Goal: Task Accomplishment & Management: Complete application form

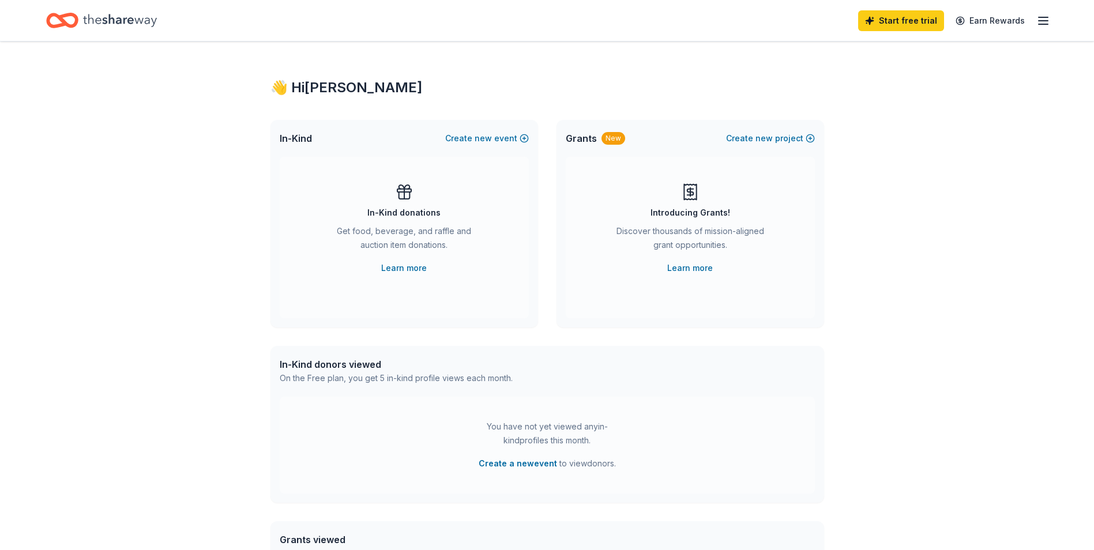
click at [914, 232] on div "👋 Hi [PERSON_NAME] In-Kind Create new event In-Kind donations Get food, beverag…" at bounding box center [547, 379] width 1094 height 674
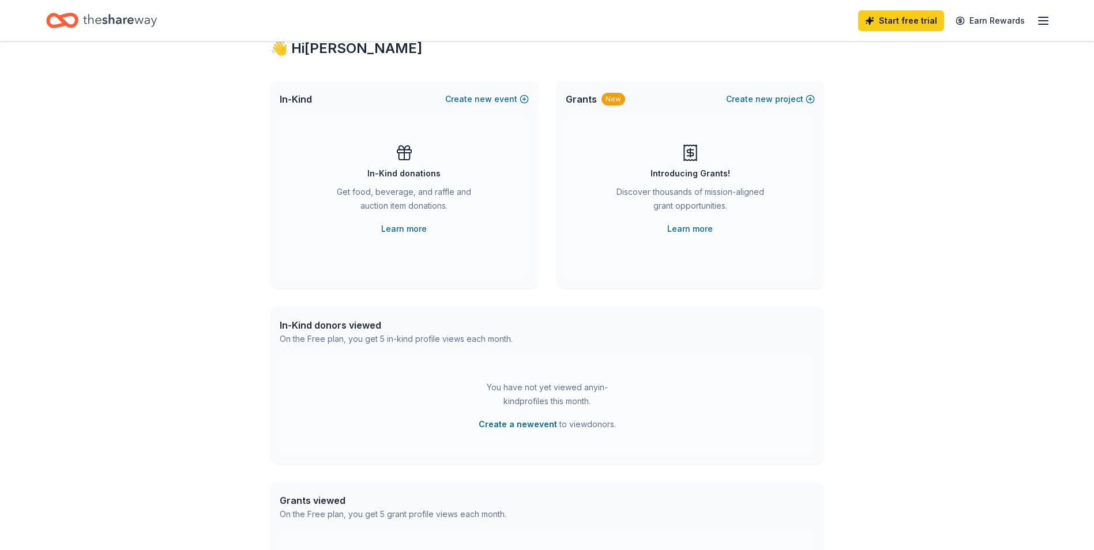
scroll to position [58, 0]
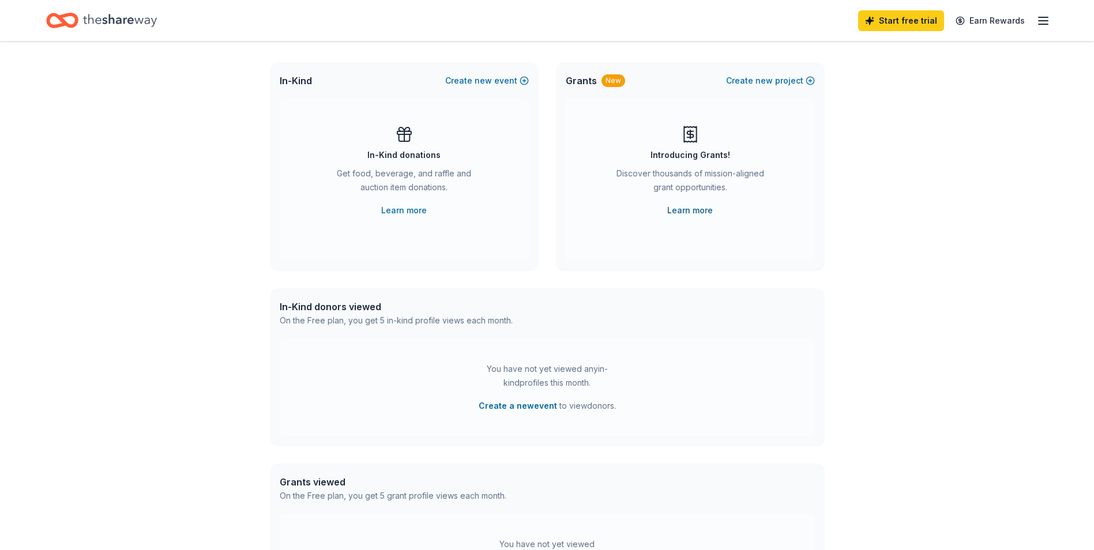
click at [683, 210] on link "Learn more" at bounding box center [690, 211] width 46 height 14
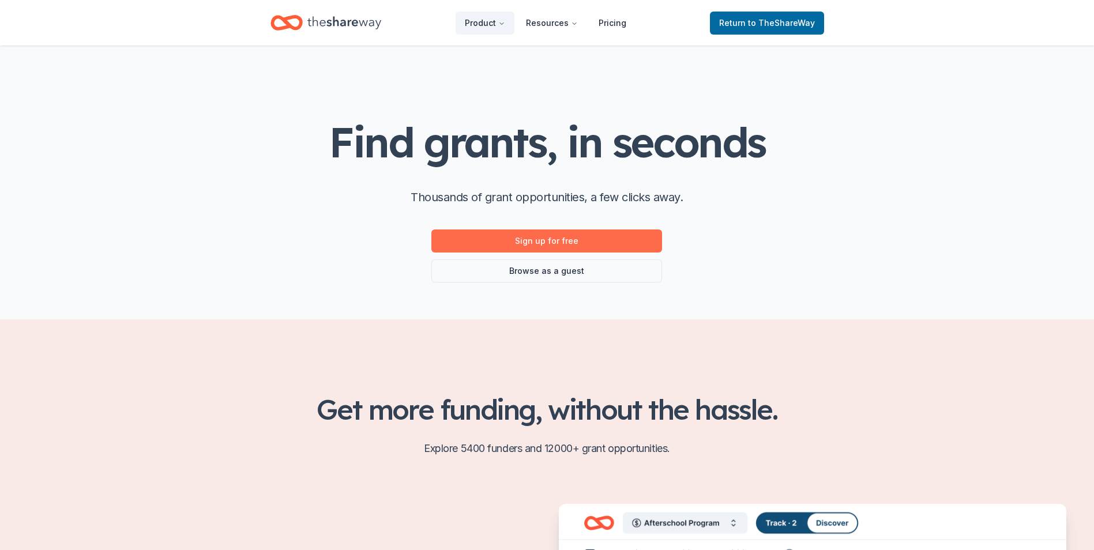
click at [548, 236] on link "Sign up for free" at bounding box center [546, 241] width 231 height 23
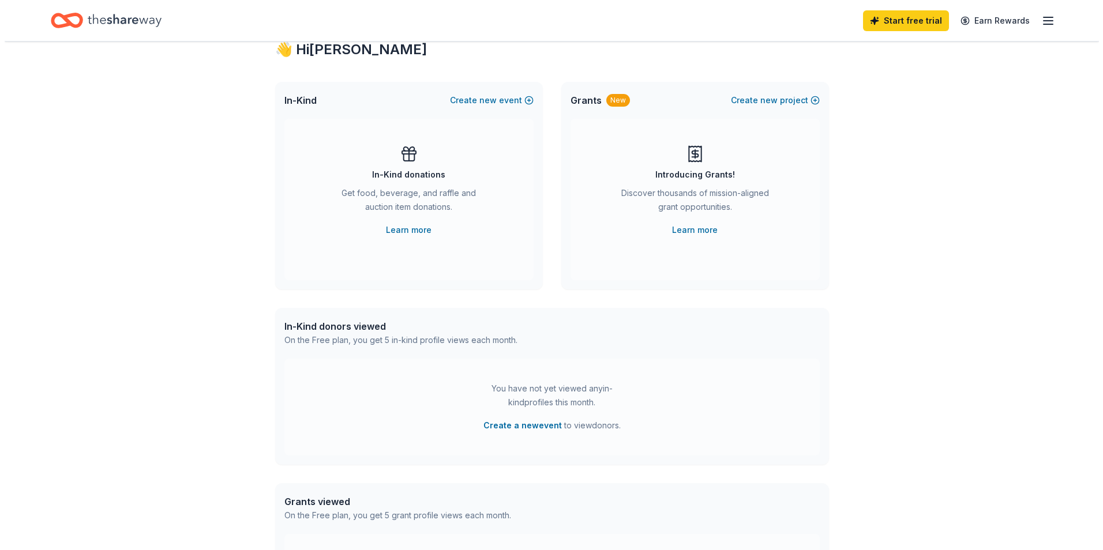
scroll to position [58, 0]
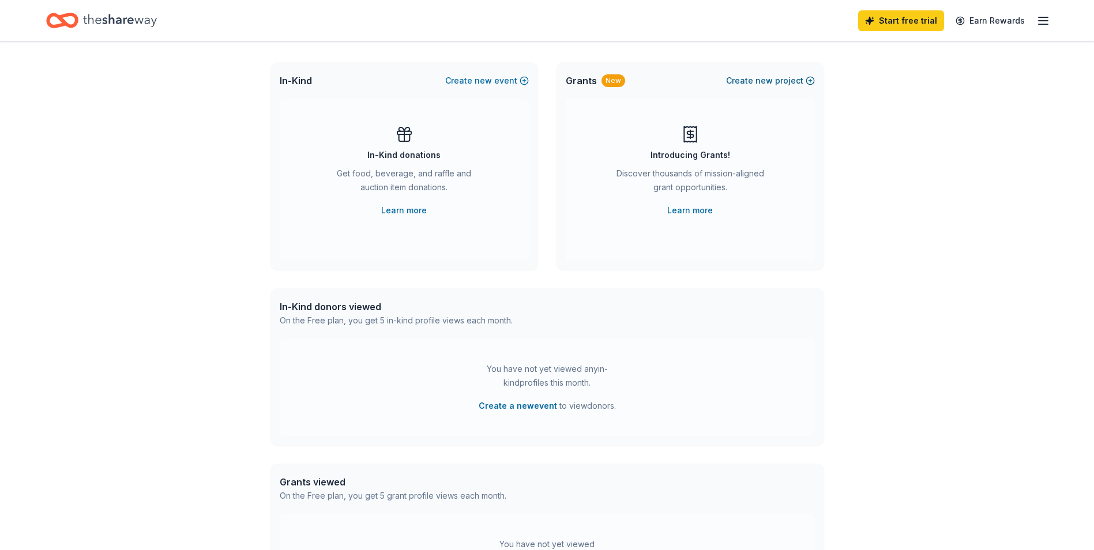
click at [764, 77] on span "new" at bounding box center [763, 81] width 17 height 14
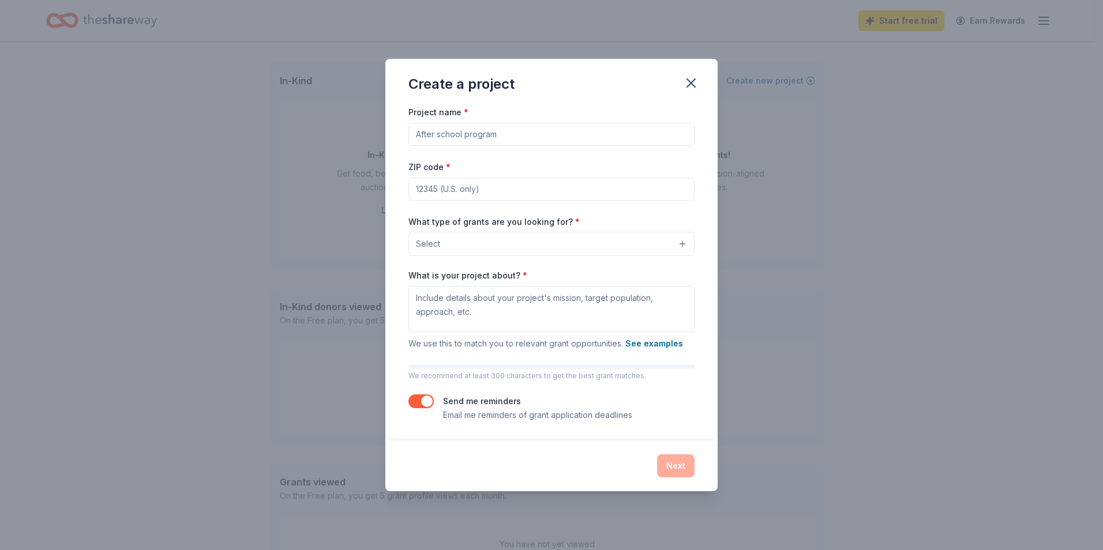
click at [451, 129] on input "Project name *" at bounding box center [551, 134] width 286 height 23
type input "Big Bend School Of Epicure and Excellence"
click at [471, 192] on input "ZIP code *" at bounding box center [551, 189] width 286 height 23
type input "32327"
click at [449, 245] on button "Select" at bounding box center [551, 244] width 286 height 24
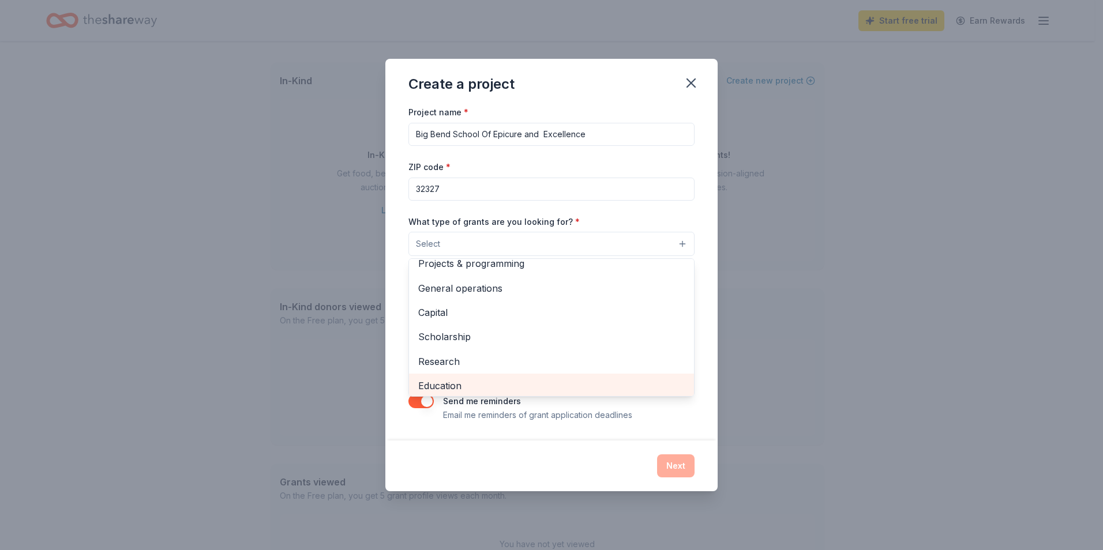
scroll to position [0, 0]
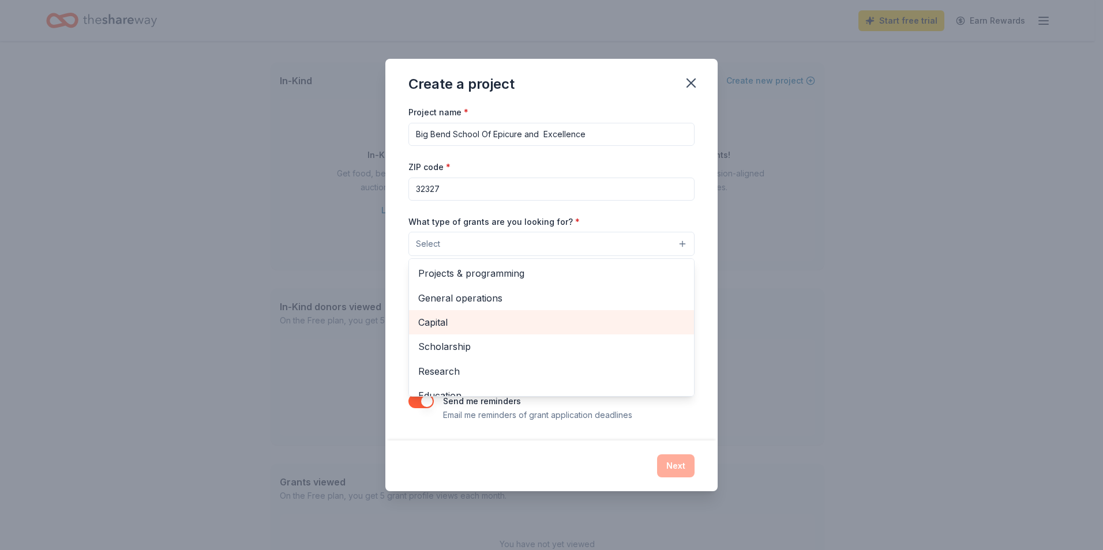
drag, startPoint x: 477, startPoint y: 316, endPoint x: 490, endPoint y: 306, distance: 15.9
click at [490, 306] on div "Projects & programming General operations Capital Scholarship Research Educatio…" at bounding box center [551, 327] width 286 height 138
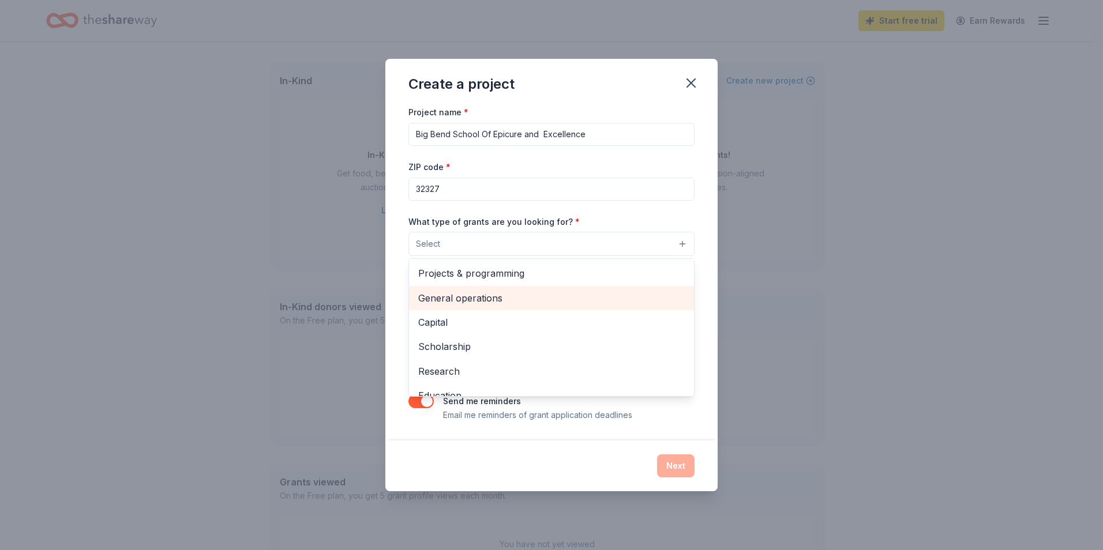
click at [486, 298] on span "General operations" at bounding box center [551, 298] width 266 height 15
click at [705, 423] on div "Project name * Big Bend School Of Epicure and Excellence ZIP code * 32327 What …" at bounding box center [551, 272] width 332 height 336
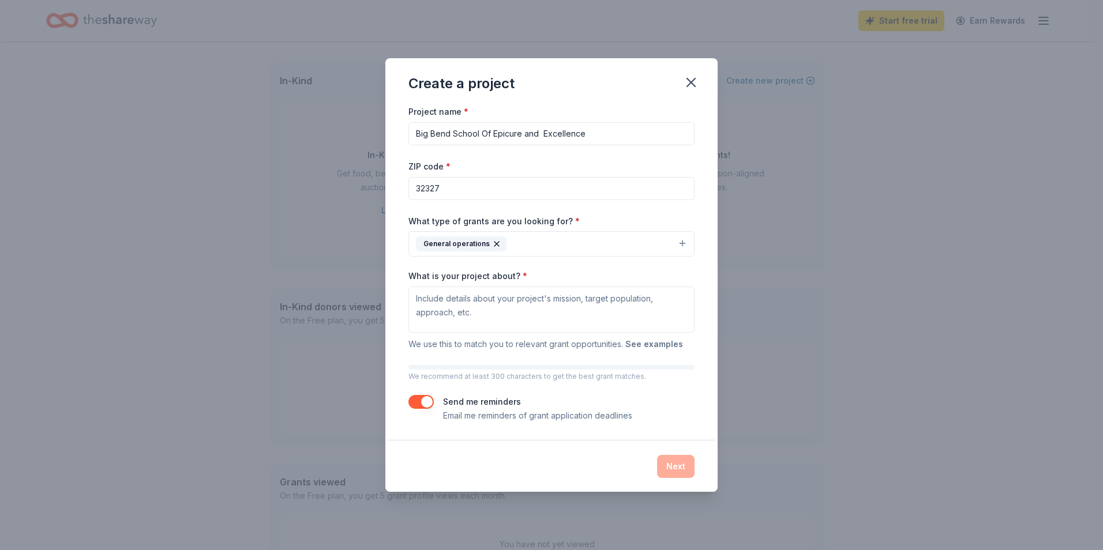
click at [658, 340] on button "See examples" at bounding box center [654, 344] width 58 height 14
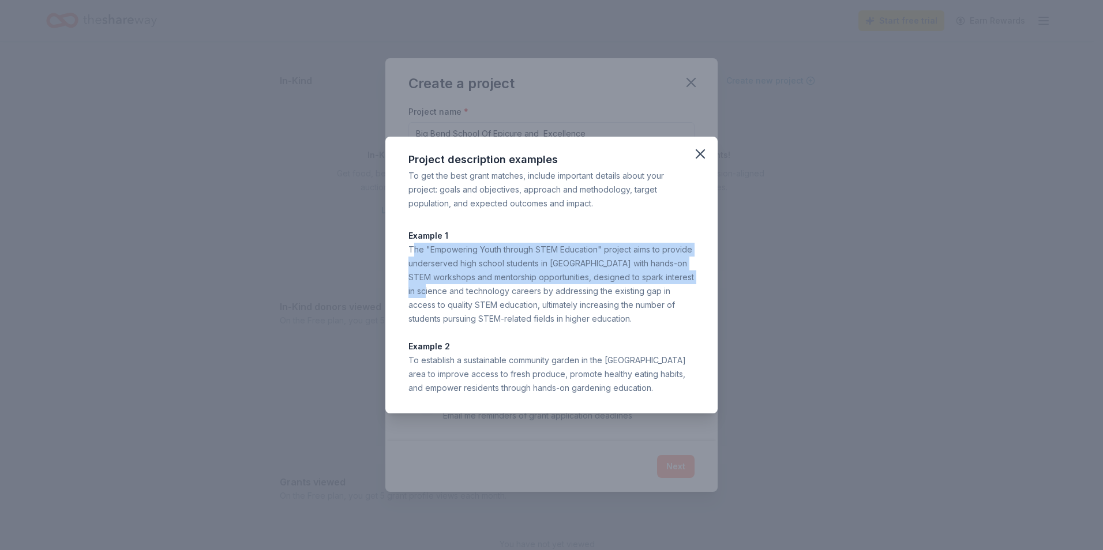
drag, startPoint x: 413, startPoint y: 250, endPoint x: 445, endPoint y: 290, distance: 50.9
click at [445, 290] on div "The "Empowering Youth through STEM Education" project aims to provide underserv…" at bounding box center [551, 284] width 286 height 83
click at [755, 275] on div "Project description examples To get the best grant matches, include important d…" at bounding box center [551, 275] width 1103 height 550
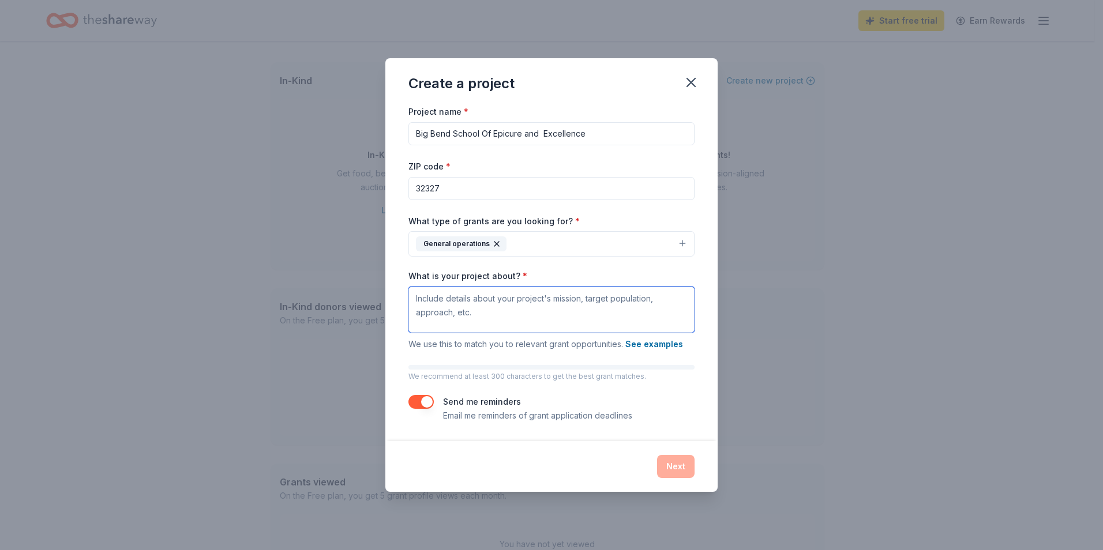
click at [411, 298] on textarea "What is your project about? *" at bounding box center [551, 310] width 286 height 46
type textarea "To establish healthy eating and living for youths in our community. teach kids …"
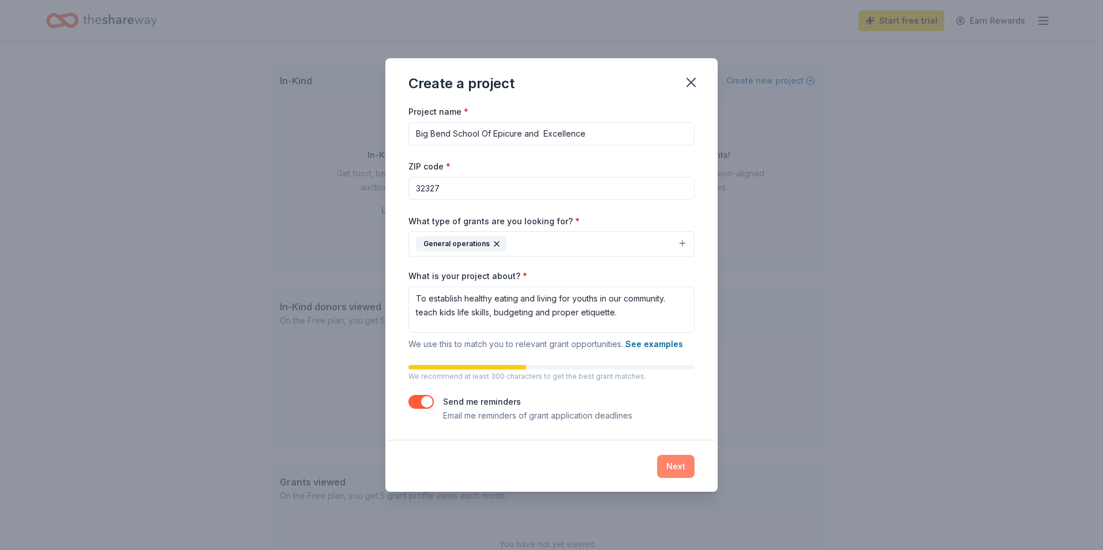
click at [676, 464] on button "Next" at bounding box center [675, 466] width 37 height 23
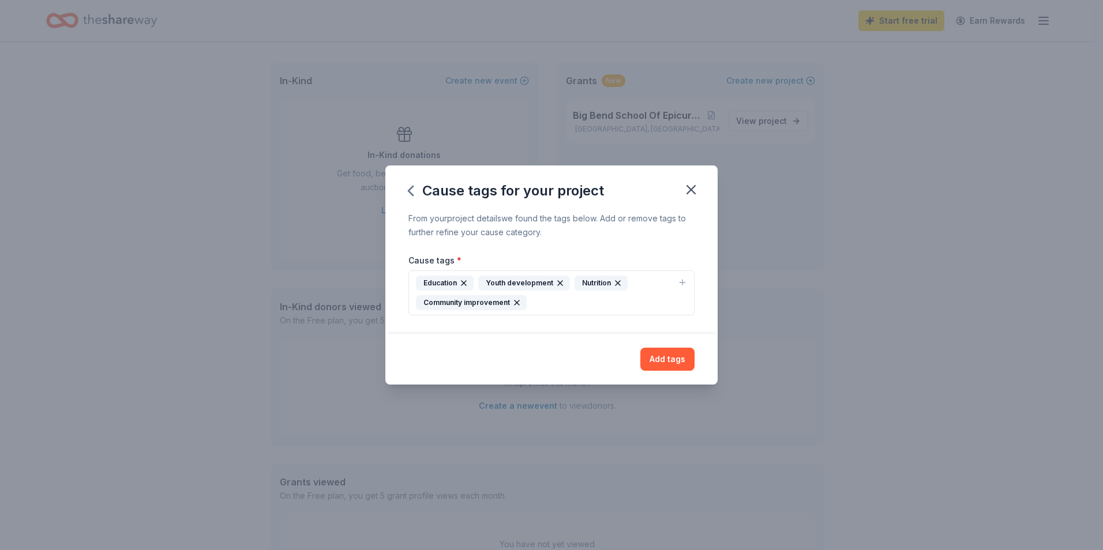
click at [585, 280] on div "Nutrition" at bounding box center [600, 283] width 53 height 15
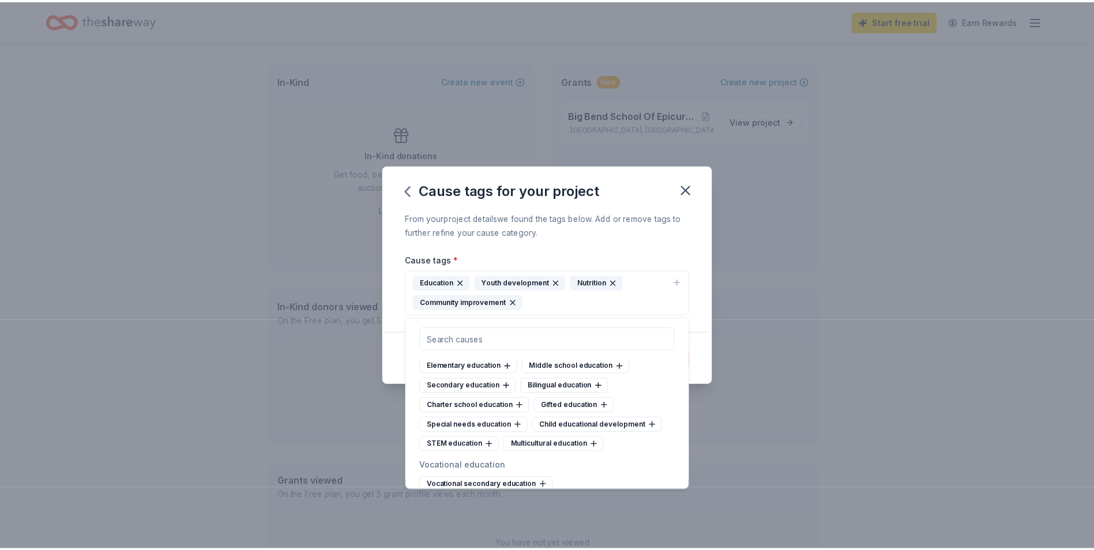
scroll to position [634, 0]
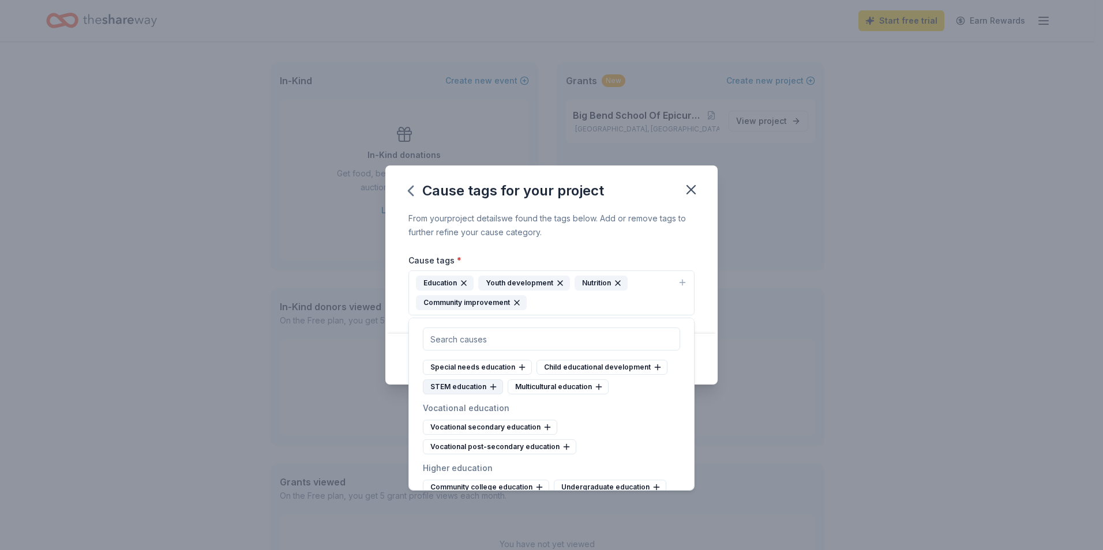
click at [449, 394] on div "STEM education" at bounding box center [463, 386] width 80 height 15
click at [792, 335] on div "Cause tags for your project From your project details we found the tags below. …" at bounding box center [551, 275] width 1103 height 550
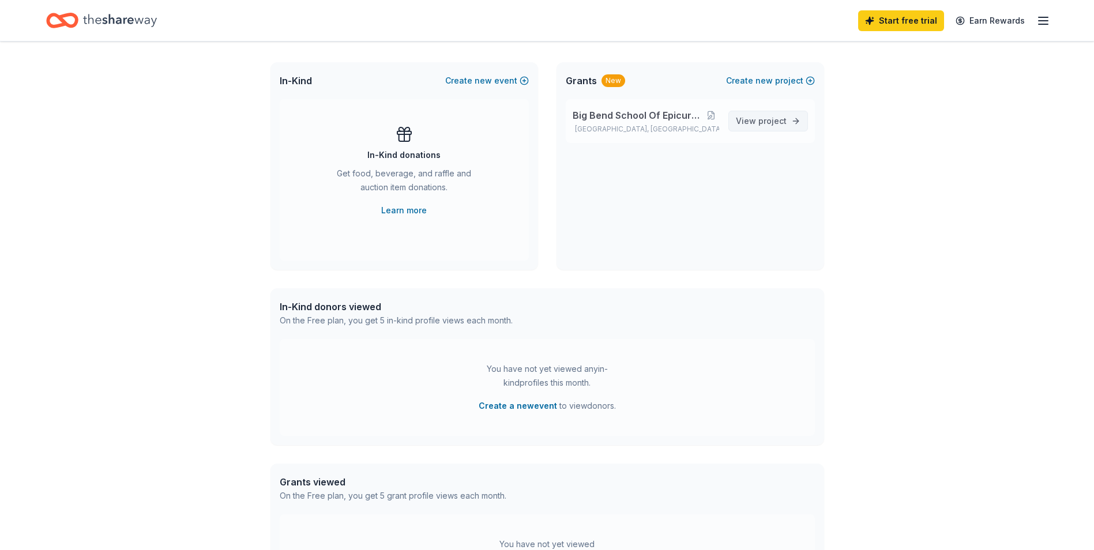
click at [757, 118] on span "View project" at bounding box center [761, 121] width 51 height 14
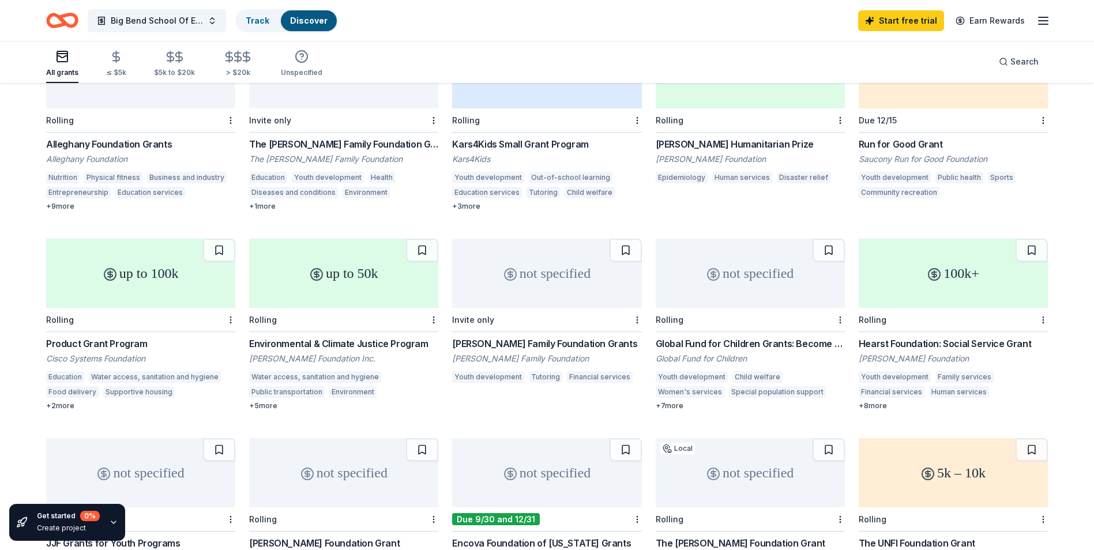
scroll to position [288, 0]
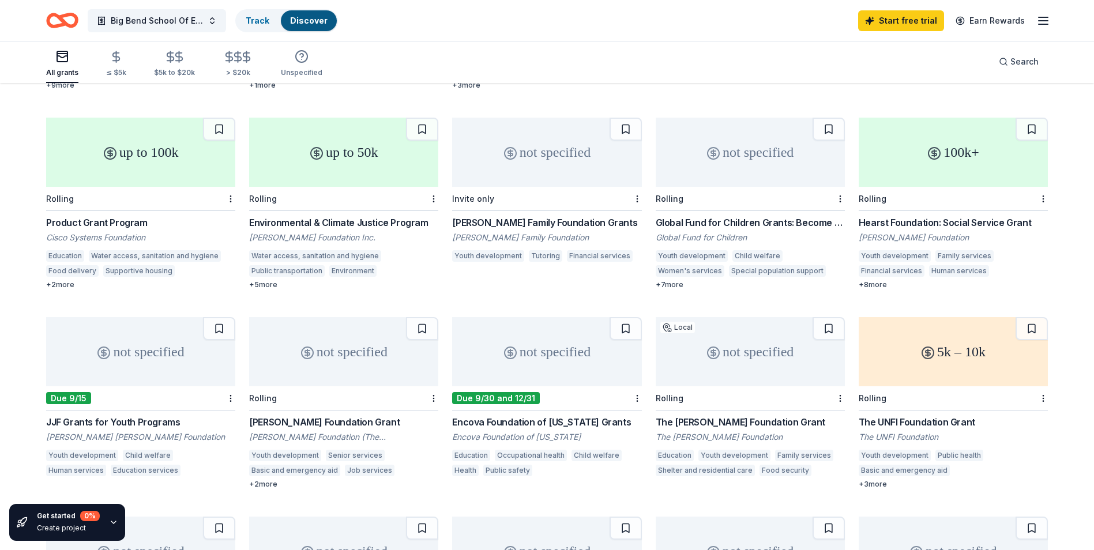
click at [142, 137] on div "up to 100k" at bounding box center [140, 152] width 189 height 69
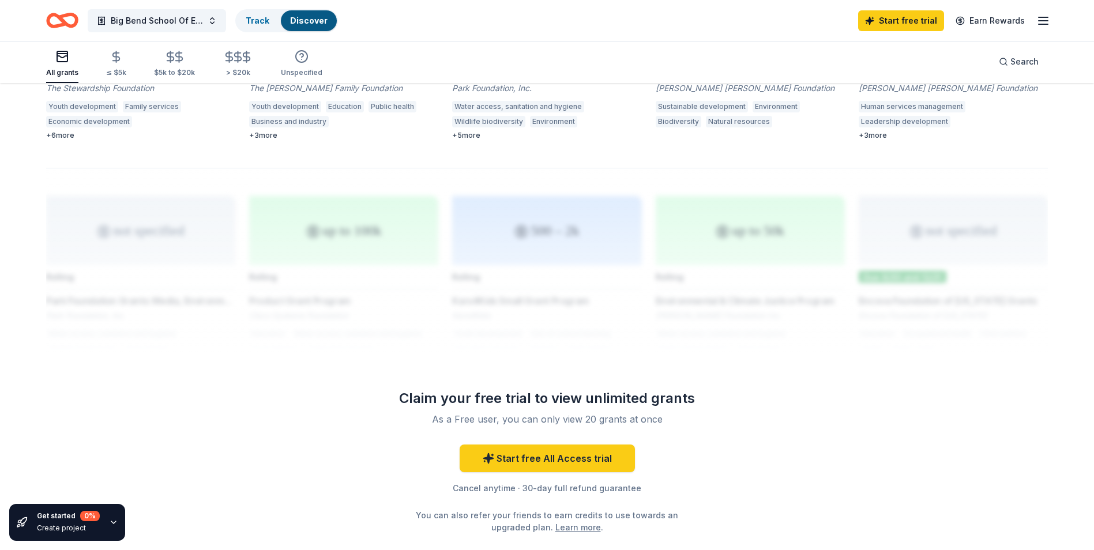
scroll to position [903, 0]
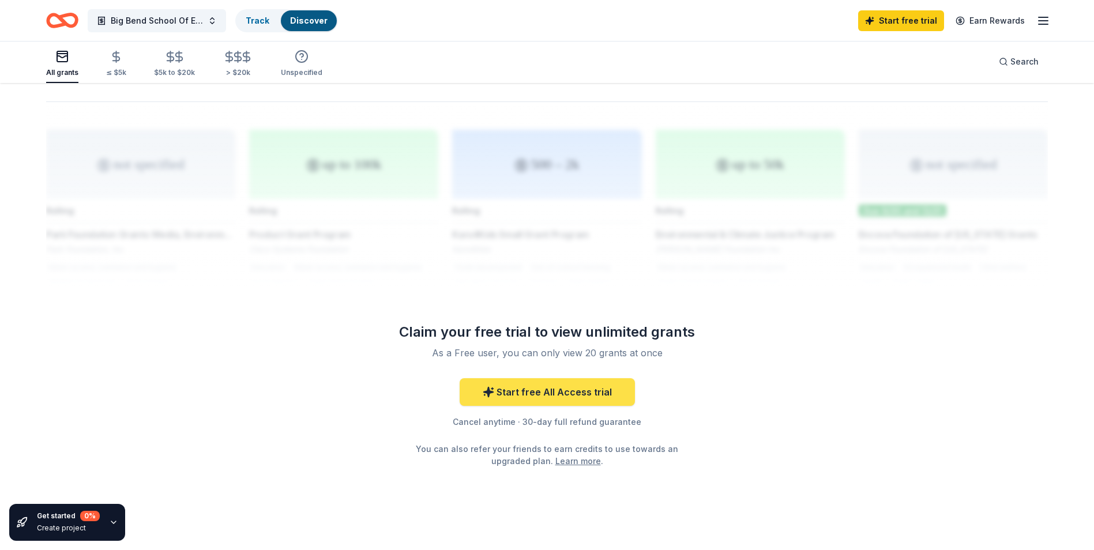
click at [542, 378] on link "Start free All Access trial" at bounding box center [547, 392] width 175 height 28
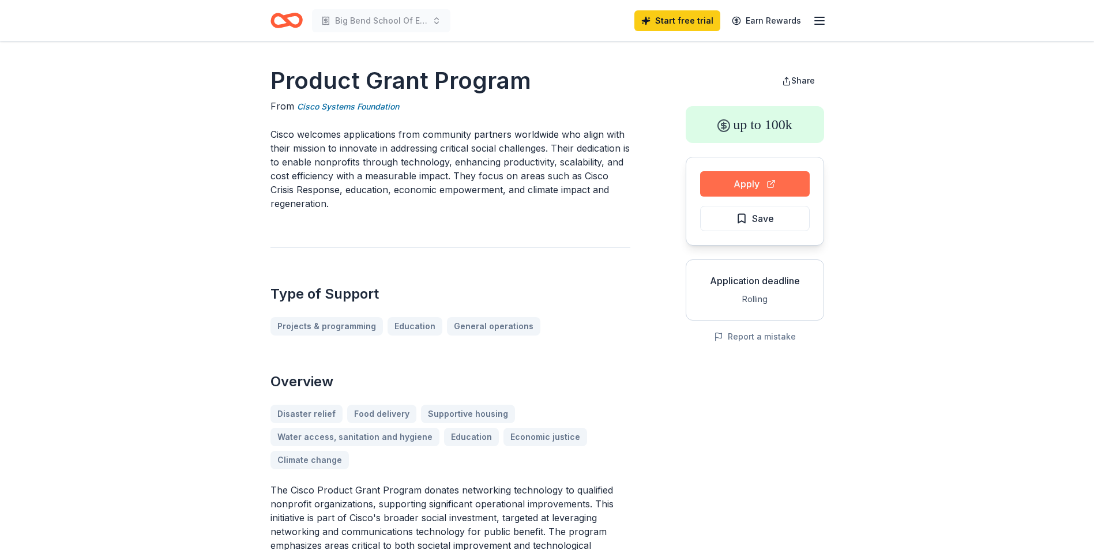
click at [750, 183] on button "Apply" at bounding box center [755, 183] width 110 height 25
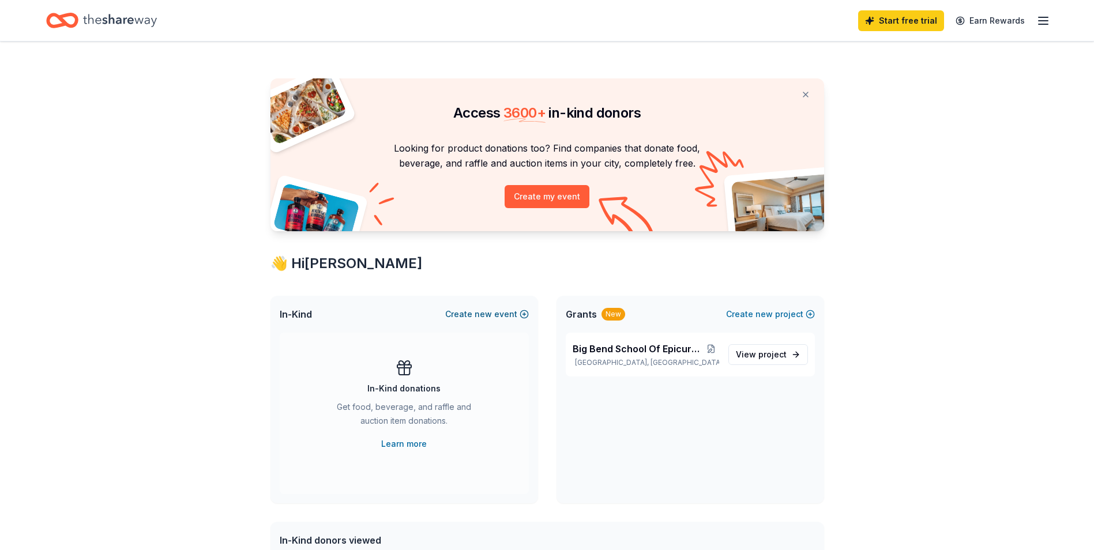
click at [475, 311] on button "Create new event" at bounding box center [487, 314] width 84 height 14
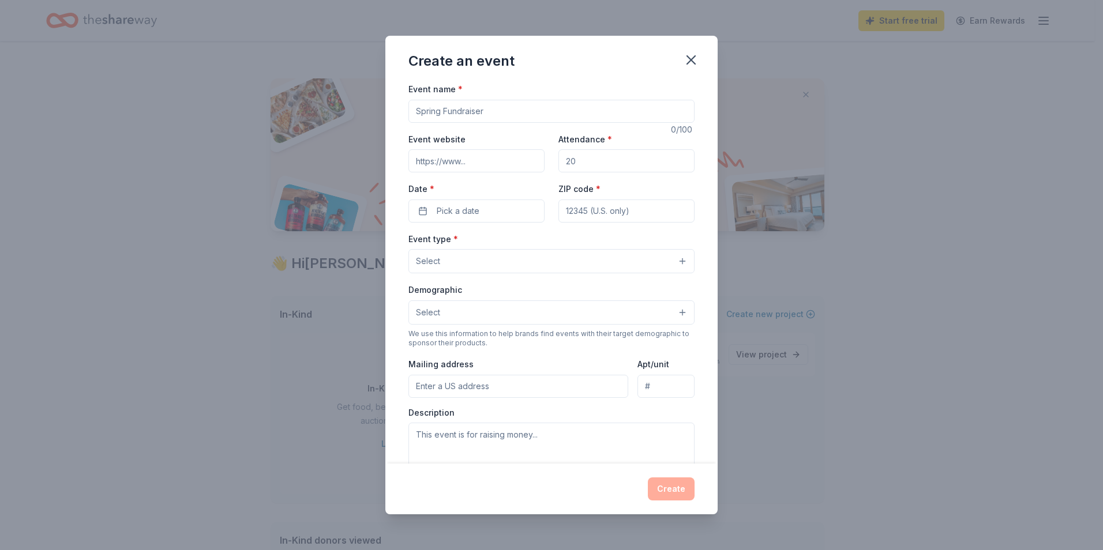
click at [486, 111] on input "Event name *" at bounding box center [551, 111] width 286 height 23
type input "Kiddos With Griddos"
click at [582, 162] on input "Attendance *" at bounding box center [626, 160] width 136 height 23
drag, startPoint x: 582, startPoint y: 162, endPoint x: 561, endPoint y: 161, distance: 21.4
click at [561, 161] on input "Attendance *" at bounding box center [626, 160] width 136 height 23
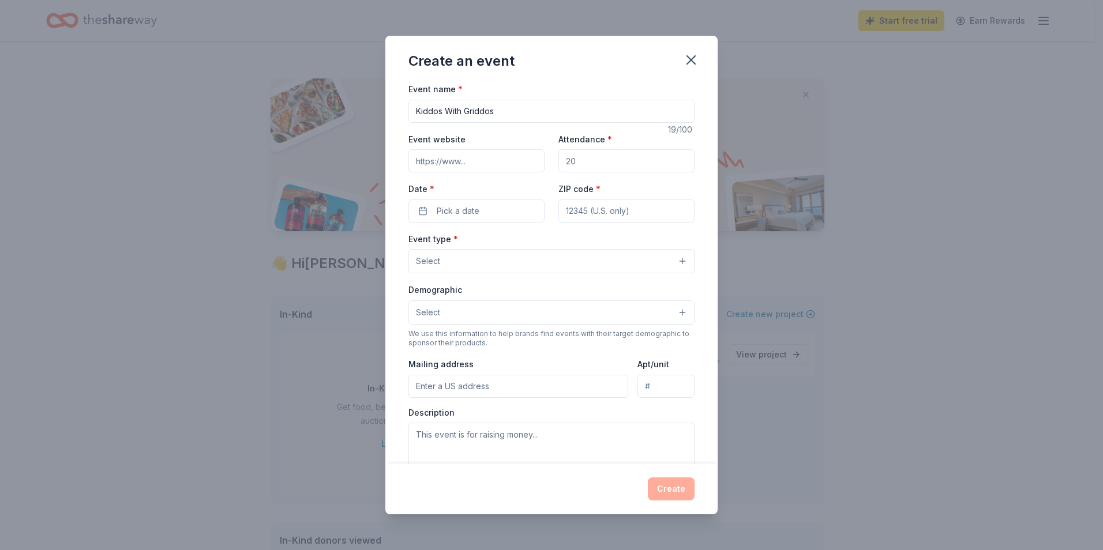
drag, startPoint x: 561, startPoint y: 160, endPoint x: 582, endPoint y: 159, distance: 21.4
click at [582, 159] on input "Attendance *" at bounding box center [626, 160] width 136 height 23
type input "50"
click at [420, 208] on button "Pick a date" at bounding box center [476, 211] width 136 height 23
click at [537, 359] on button "27" at bounding box center [536, 361] width 21 height 21
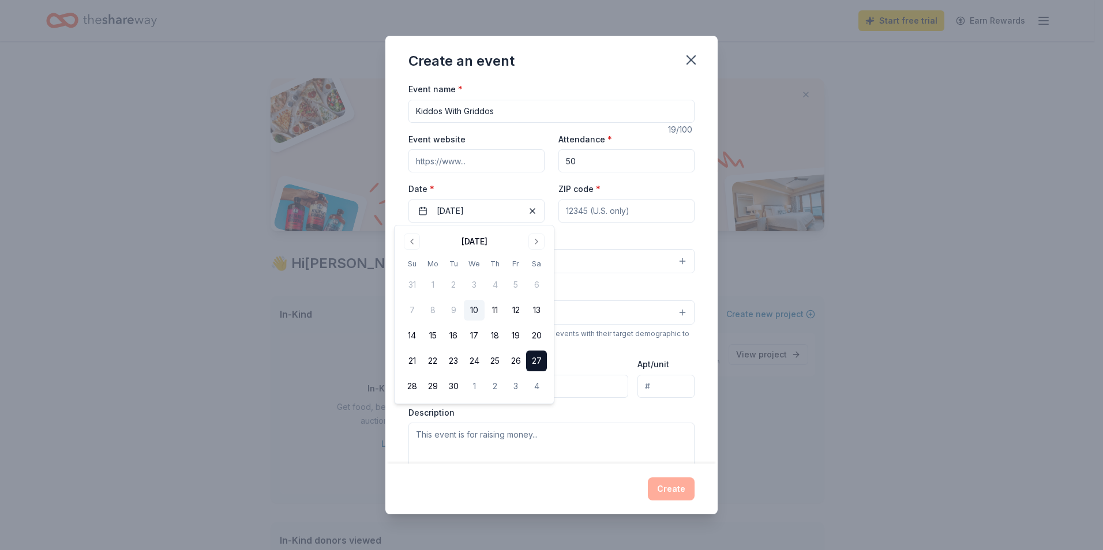
click at [586, 210] on input "ZIP code *" at bounding box center [626, 211] width 136 height 23
type input "32327"
click at [401, 258] on div "Event name * Kiddos With Griddos 19 /100 Event website Attendance * 50 Date * 0…" at bounding box center [551, 273] width 332 height 382
click at [435, 261] on span "Select" at bounding box center [428, 261] width 24 height 14
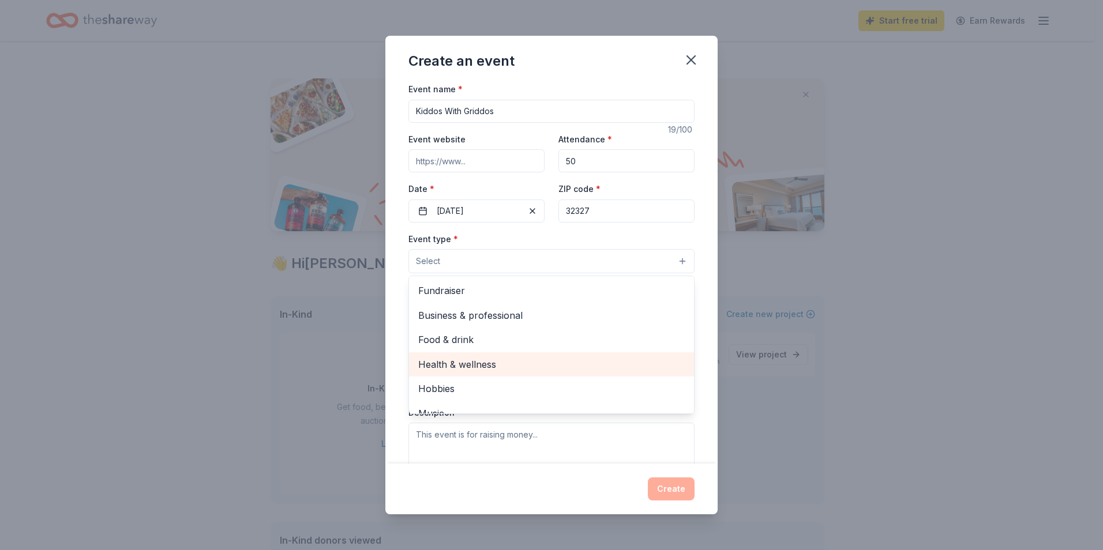
click at [490, 367] on span "Health & wellness" at bounding box center [551, 364] width 266 height 15
click at [484, 362] on span "Hobbies" at bounding box center [551, 365] width 266 height 15
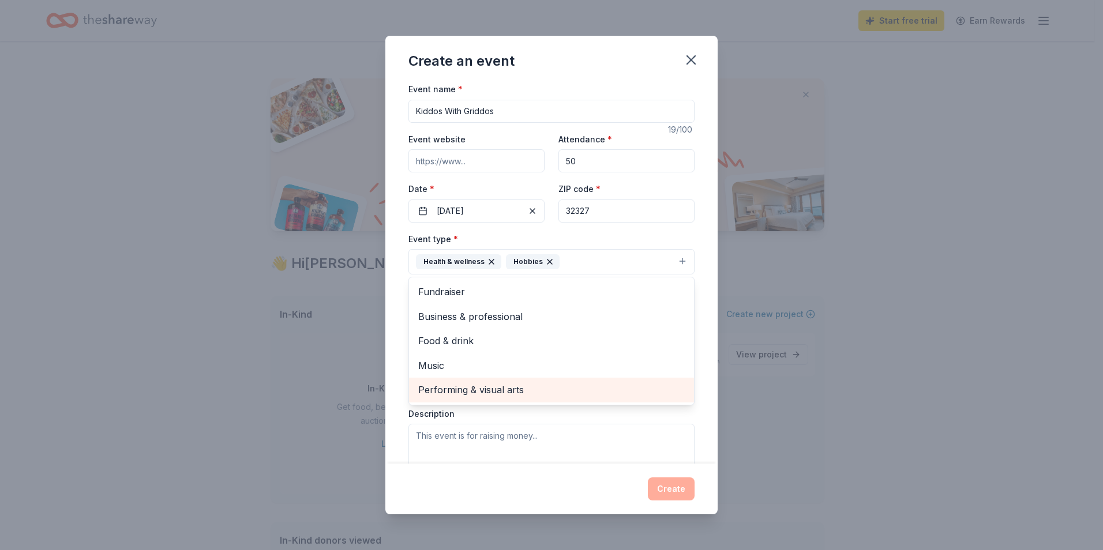
click at [478, 389] on span "Performing & visual arts" at bounding box center [551, 389] width 266 height 15
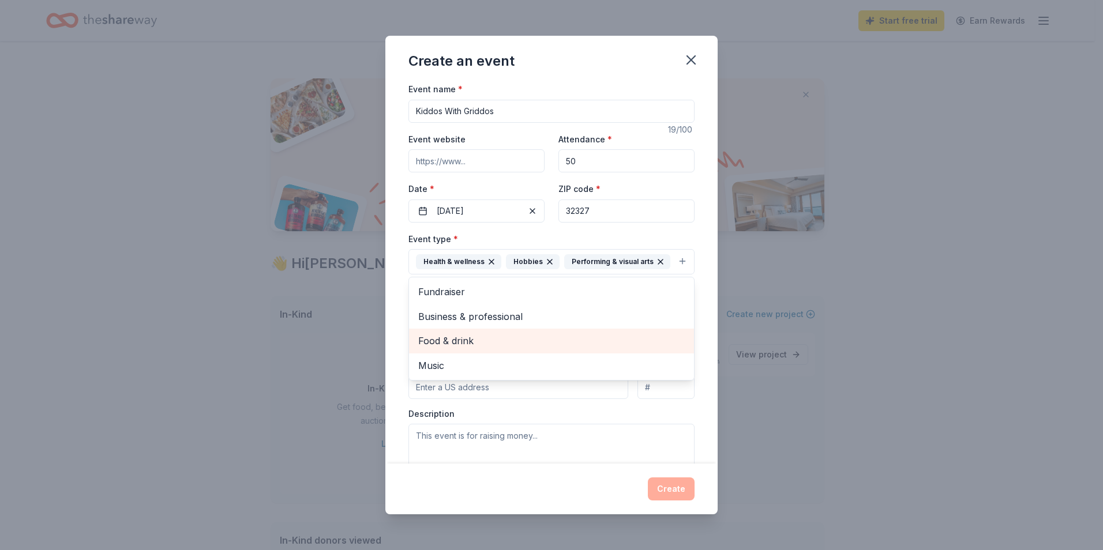
click at [476, 348] on span "Food & drink" at bounding box center [551, 340] width 266 height 15
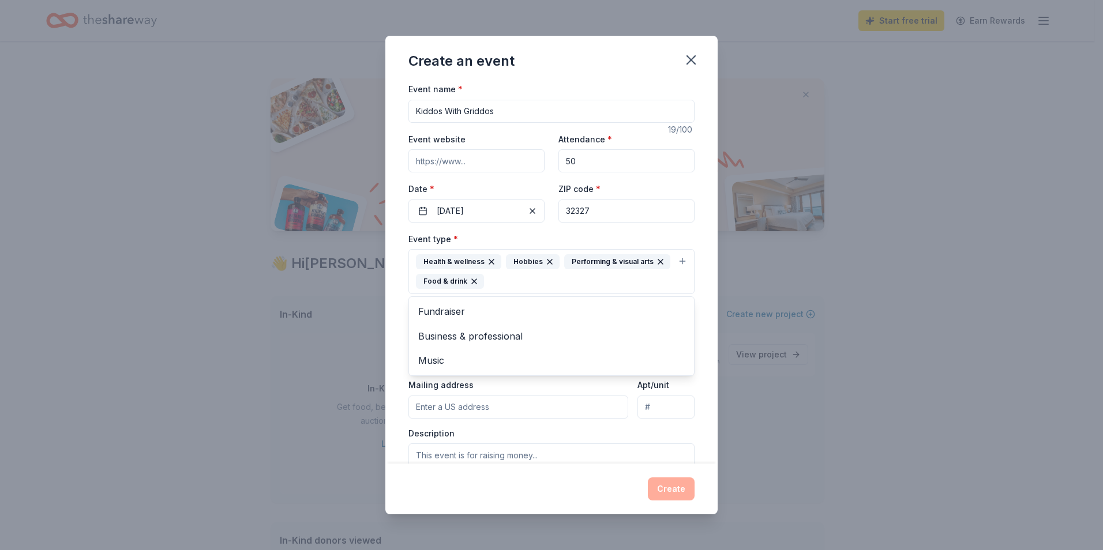
click at [785, 375] on div "Create an event Event name * Kiddos With Griddos 19 /100 Event website Attendan…" at bounding box center [551, 275] width 1103 height 550
click at [454, 332] on button "Select" at bounding box center [551, 333] width 286 height 24
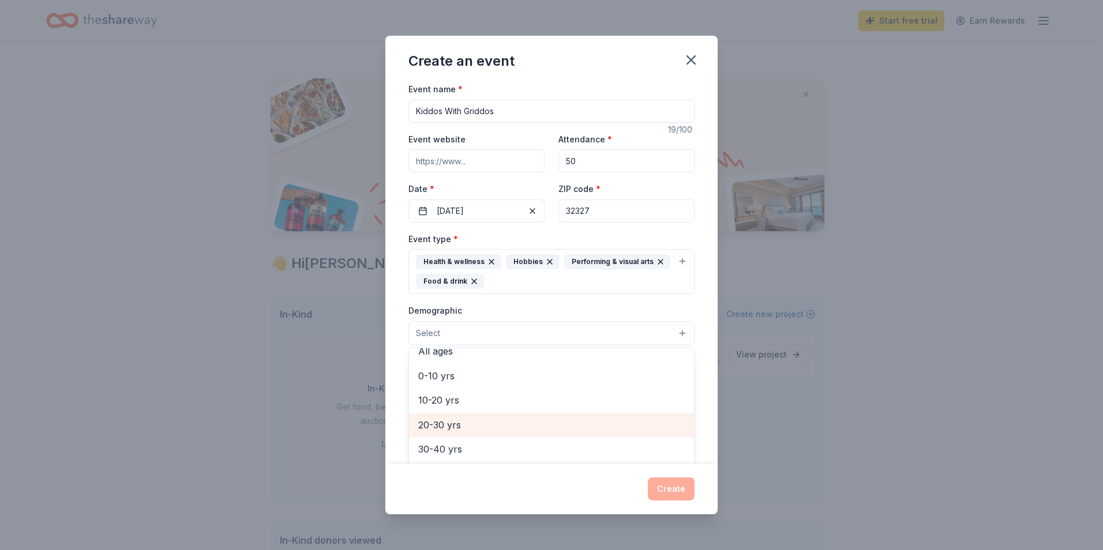
scroll to position [58, 0]
click at [456, 424] on span "10-20 yrs" at bounding box center [551, 427] width 266 height 15
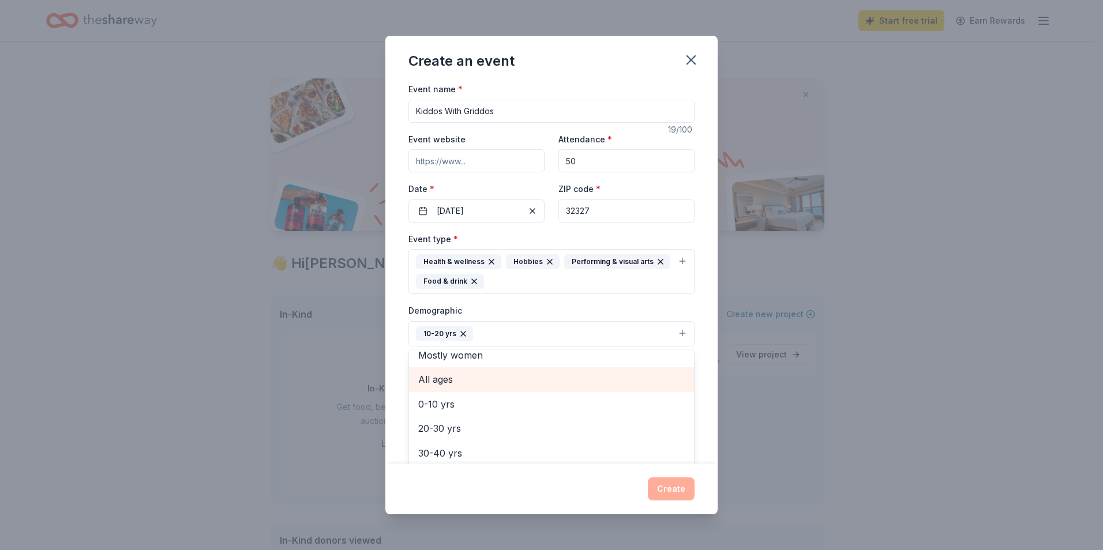
click at [445, 379] on span "All ages" at bounding box center [551, 379] width 266 height 15
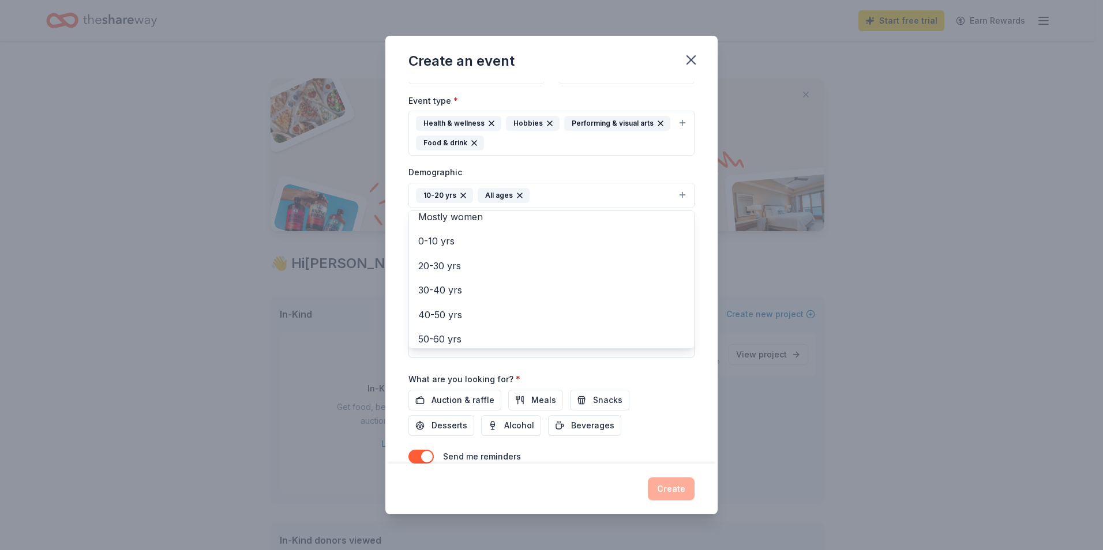
scroll to position [191, 0]
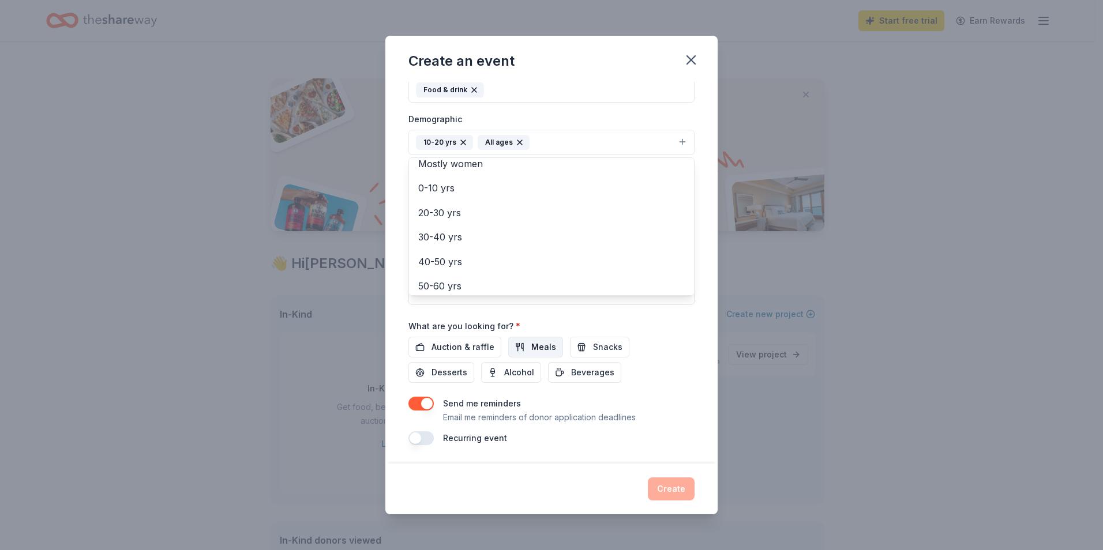
click at [522, 345] on div "Event name * Kiddos With Griddos 19 /100 Event website Attendance * 50 Date * 0…" at bounding box center [551, 167] width 286 height 555
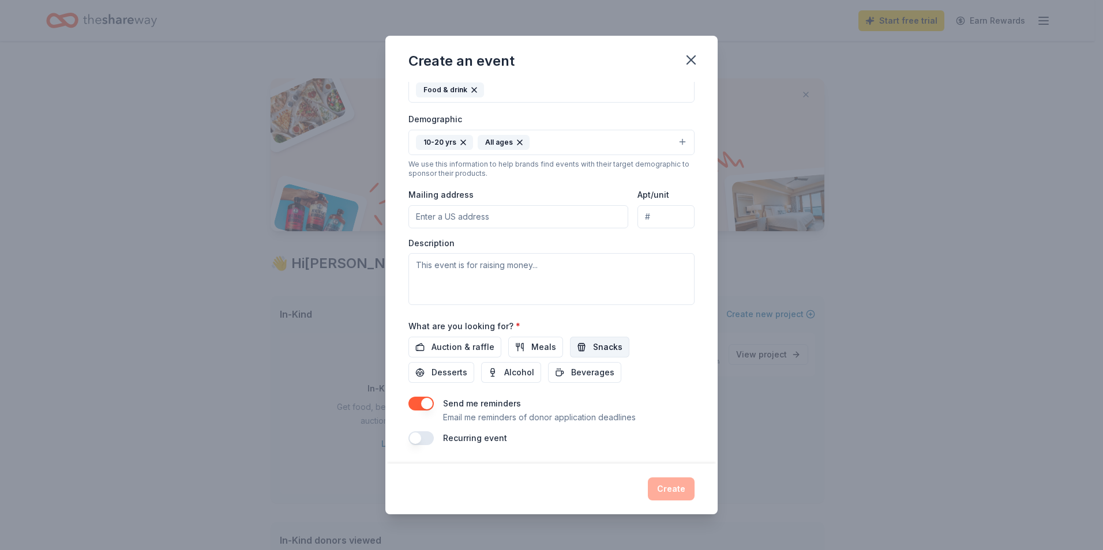
click at [581, 348] on button "Snacks" at bounding box center [599, 347] width 59 height 21
click at [531, 345] on span "Meals" at bounding box center [543, 347] width 25 height 14
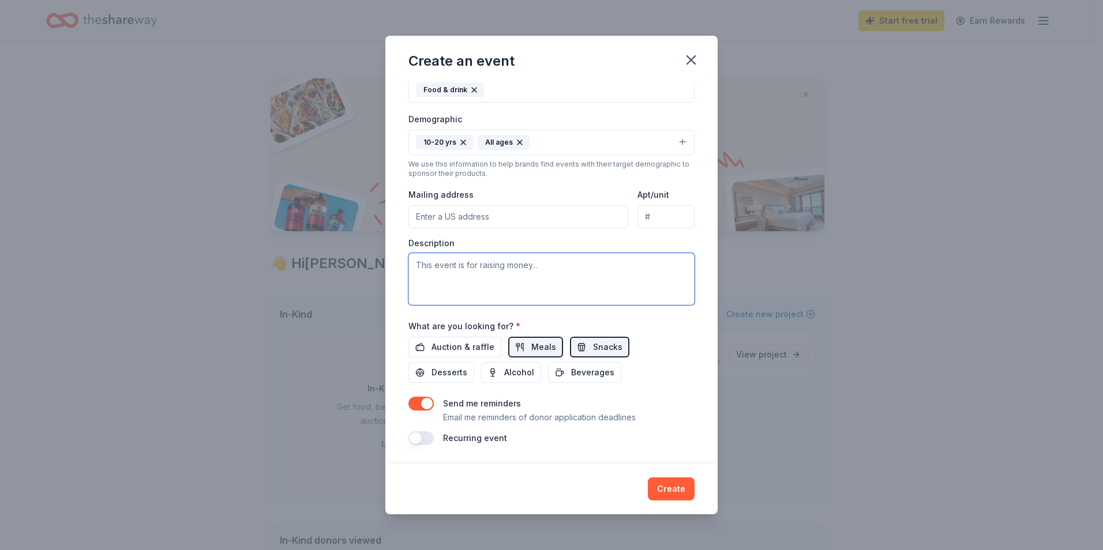
drag, startPoint x: 413, startPoint y: 266, endPoint x: 507, endPoint y: 269, distance: 94.0
click at [501, 267] on textarea at bounding box center [551, 279] width 286 height 52
drag, startPoint x: 543, startPoint y: 268, endPoint x: 422, endPoint y: 264, distance: 121.2
click at [427, 264] on textarea at bounding box center [551, 279] width 286 height 52
click at [416, 265] on textarea at bounding box center [551, 279] width 286 height 52
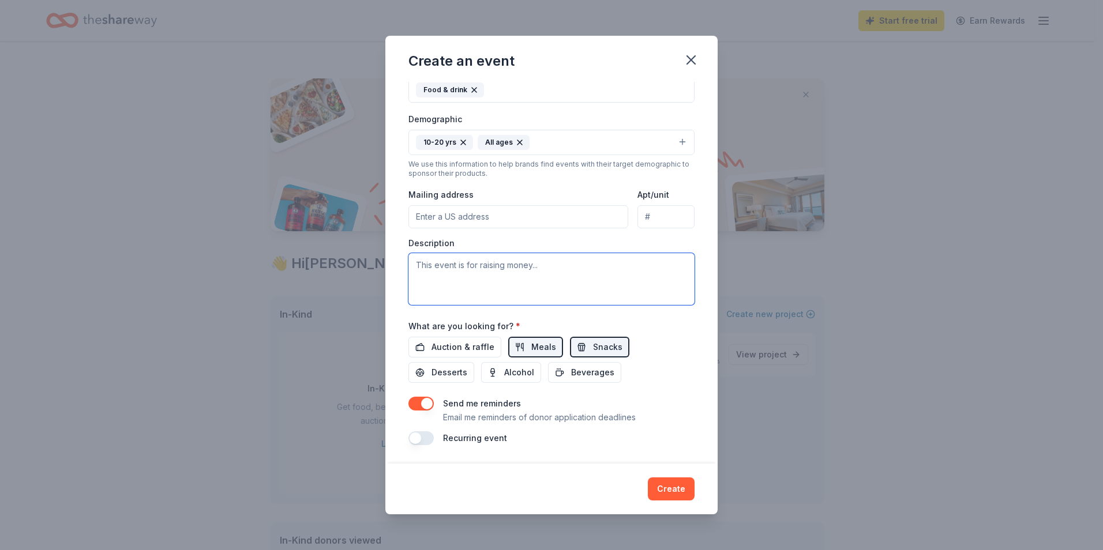
paste textarea "By teaching these skills early, we’re helping young people build confidence, ma…"
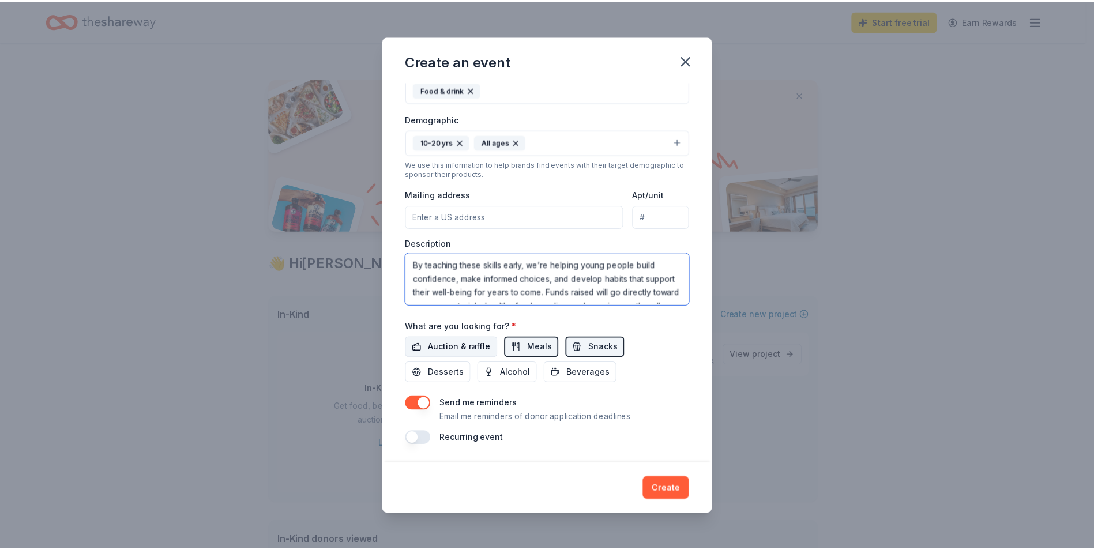
scroll to position [21, 0]
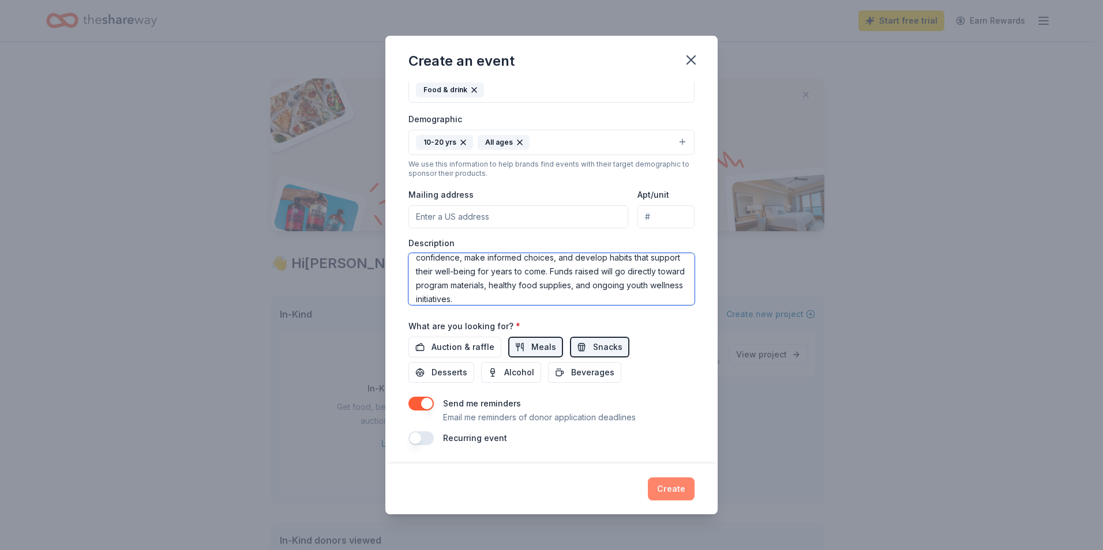
type textarea "By teaching these skills early, we’re helping young people build confidence, ma…"
click at [666, 489] on button "Create" at bounding box center [671, 488] width 47 height 23
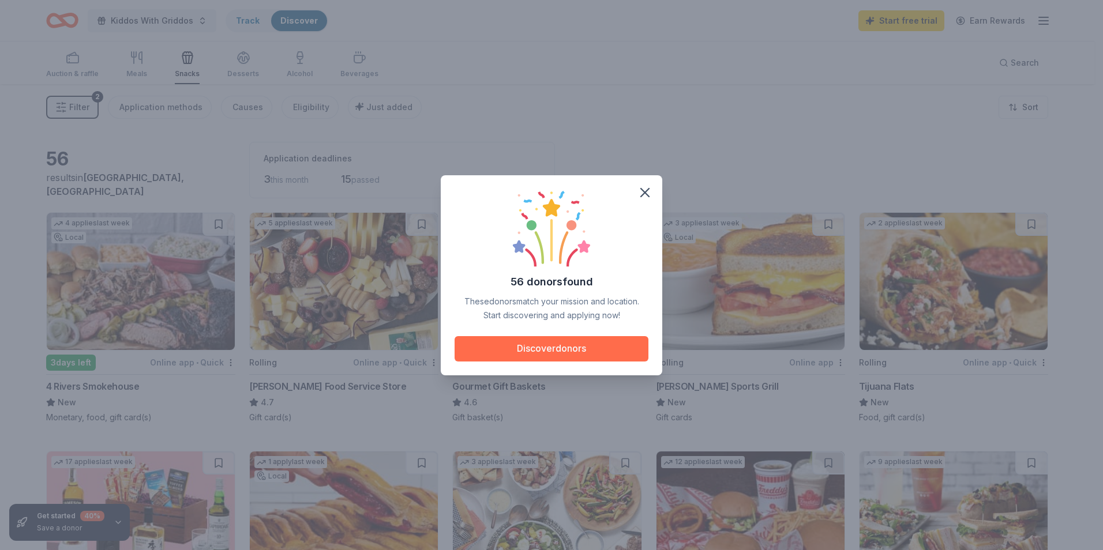
click at [562, 347] on button "Discover donors" at bounding box center [551, 348] width 194 height 25
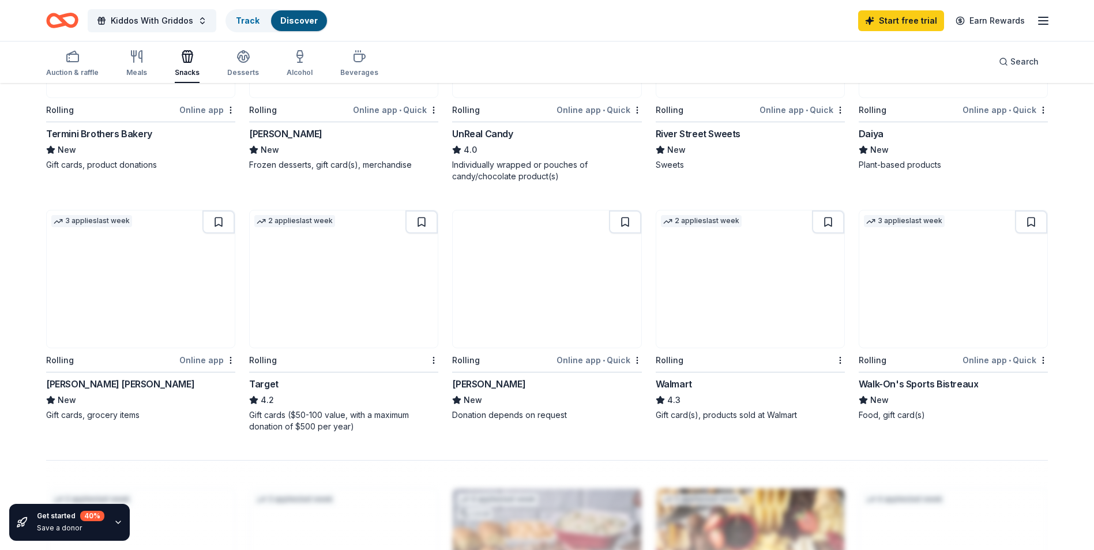
scroll to position [750, 0]
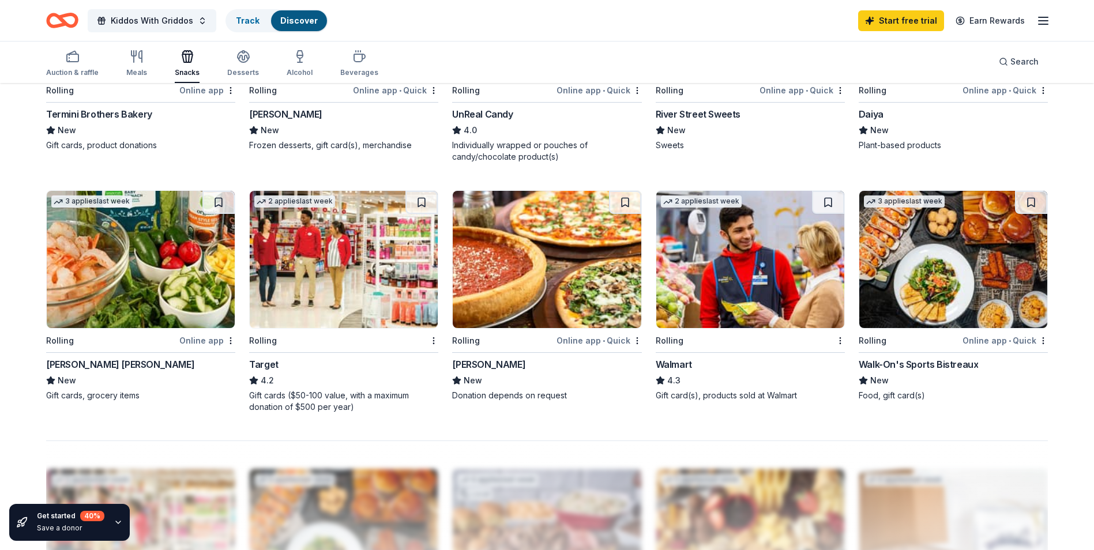
click at [298, 218] on img at bounding box center [344, 259] width 188 height 137
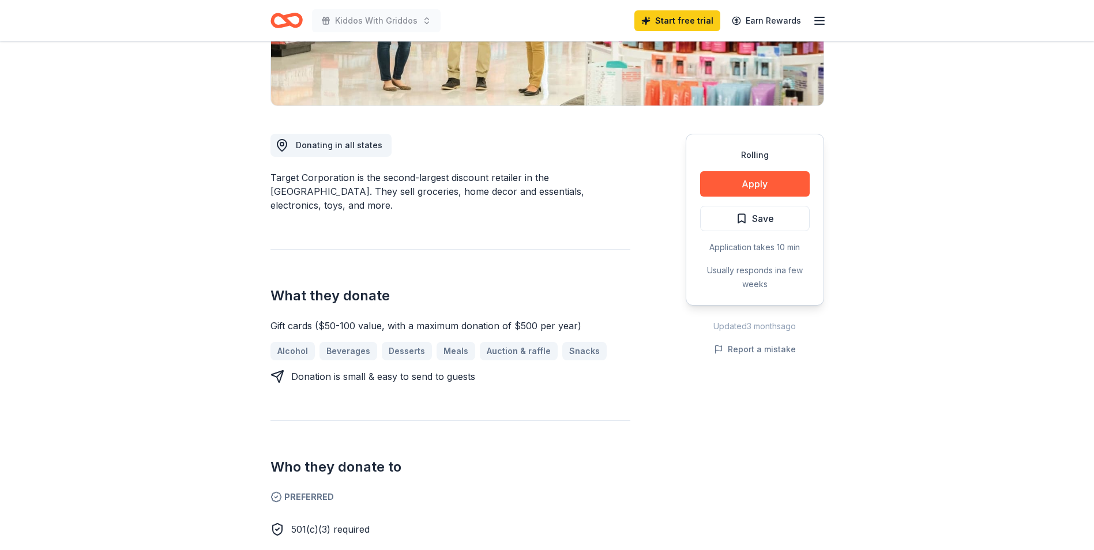
scroll to position [173, 0]
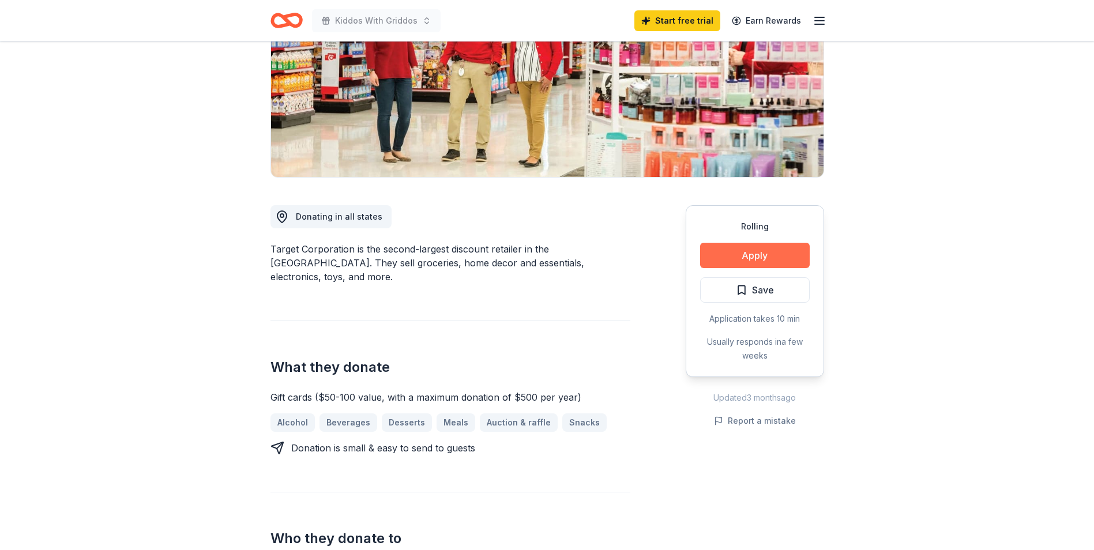
click at [750, 254] on button "Apply" at bounding box center [755, 255] width 110 height 25
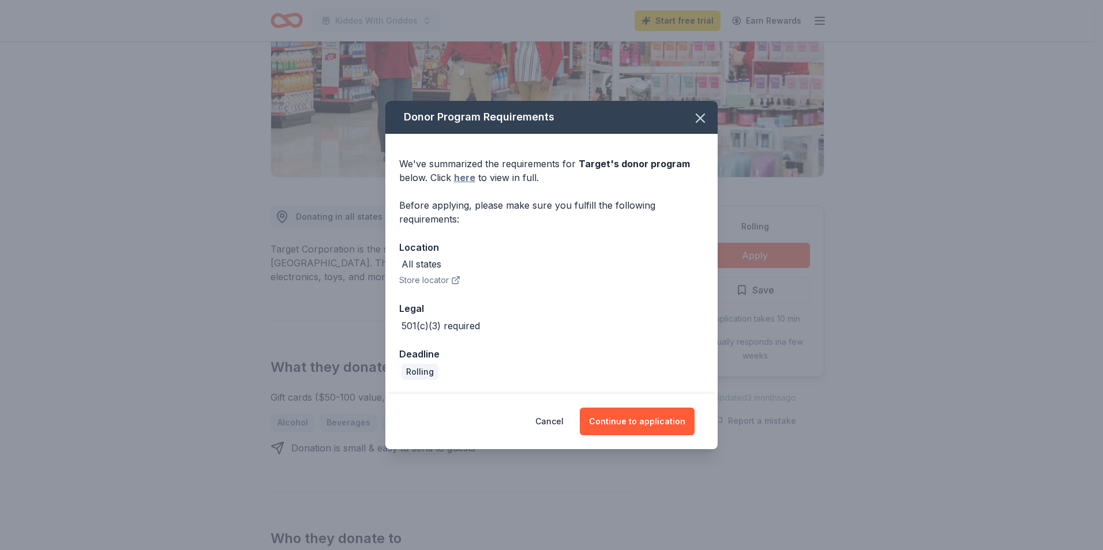
click at [466, 178] on link "here" at bounding box center [464, 178] width 21 height 14
click at [656, 423] on button "Continue to application" at bounding box center [637, 422] width 115 height 28
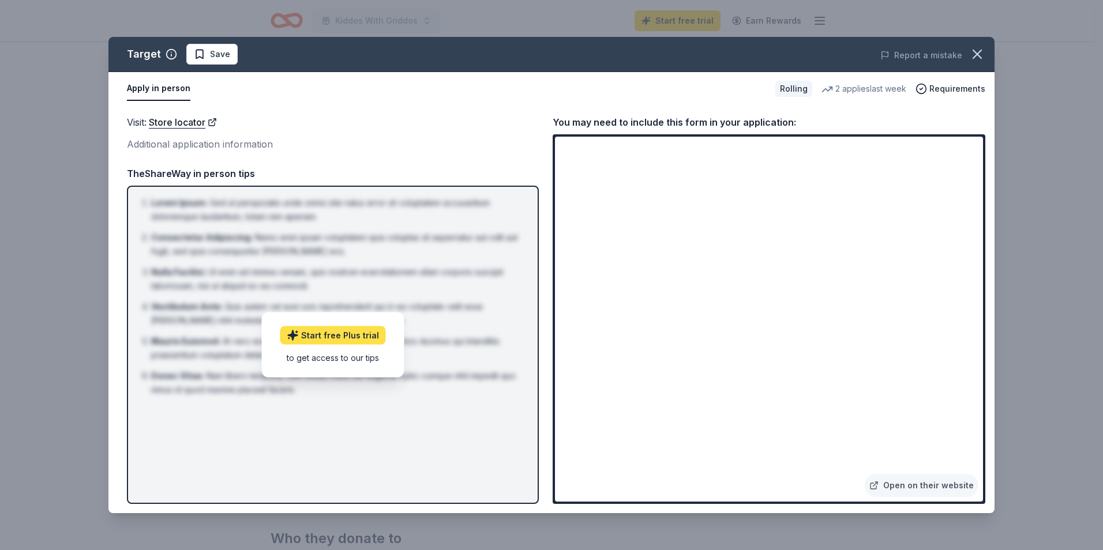
click at [329, 333] on link "Start free Plus trial" at bounding box center [333, 335] width 106 height 18
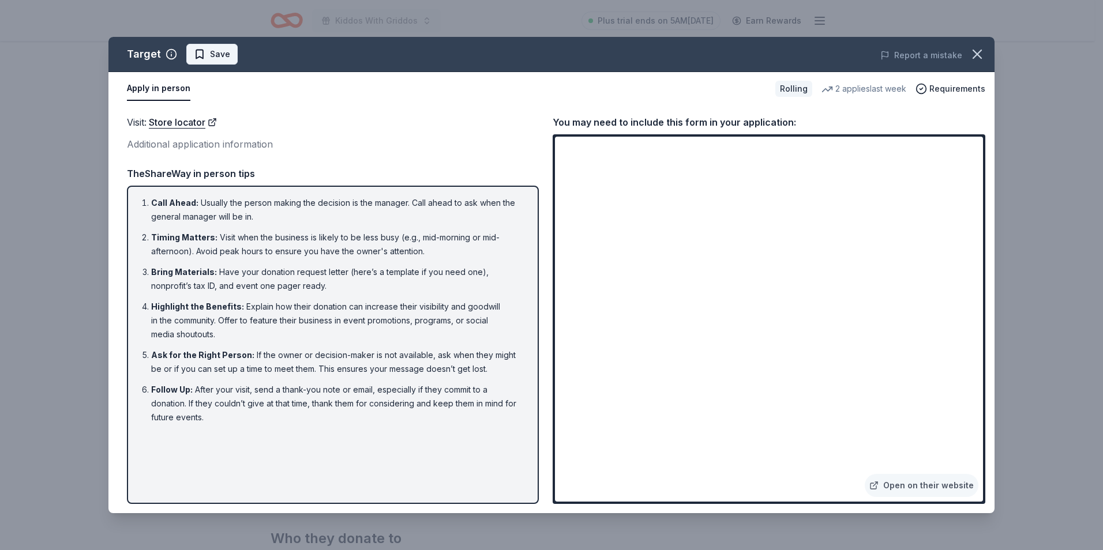
click at [213, 54] on span "Save" at bounding box center [220, 54] width 20 height 14
click at [979, 54] on icon "button" at bounding box center [977, 54] width 16 height 16
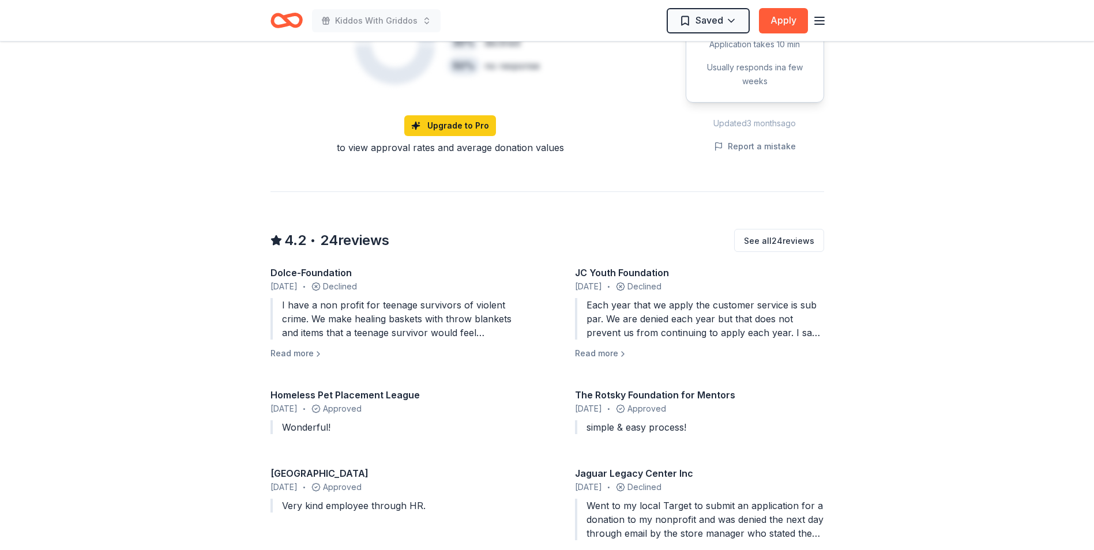
scroll to position [923, 0]
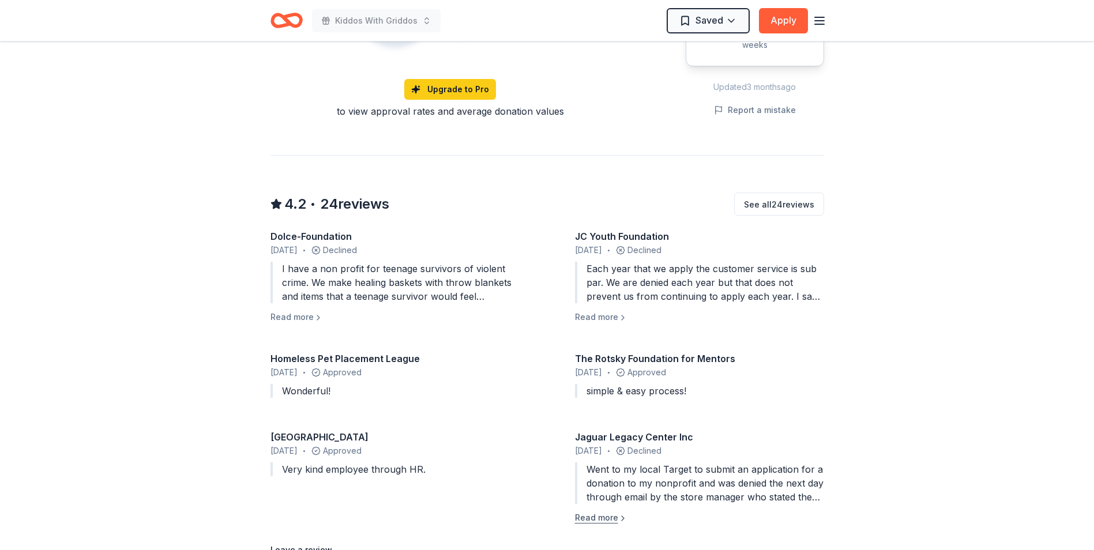
click at [603, 511] on button "Read more" at bounding box center [601, 518] width 52 height 14
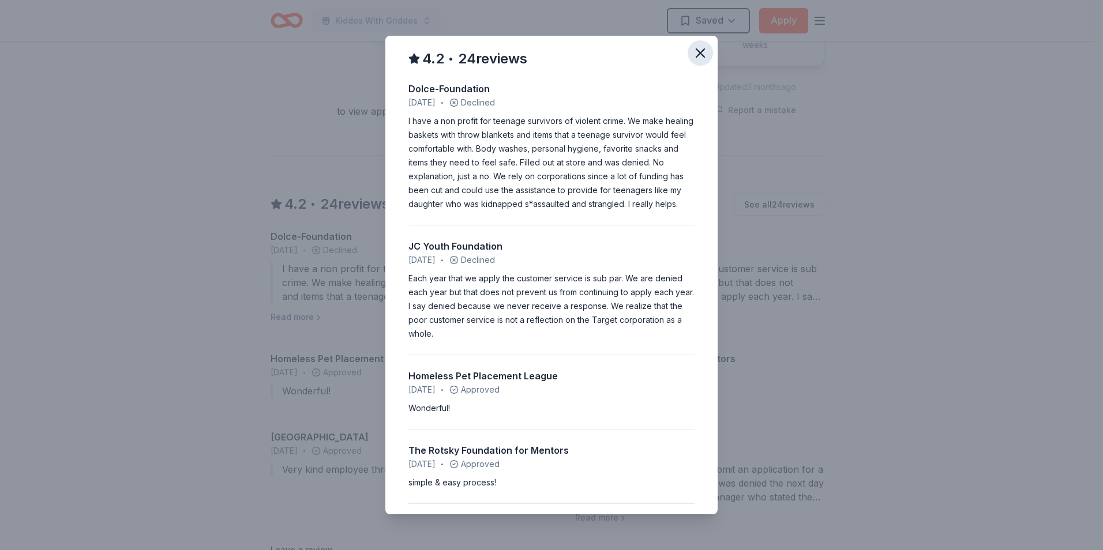
click at [694, 57] on icon "button" at bounding box center [700, 53] width 16 height 16
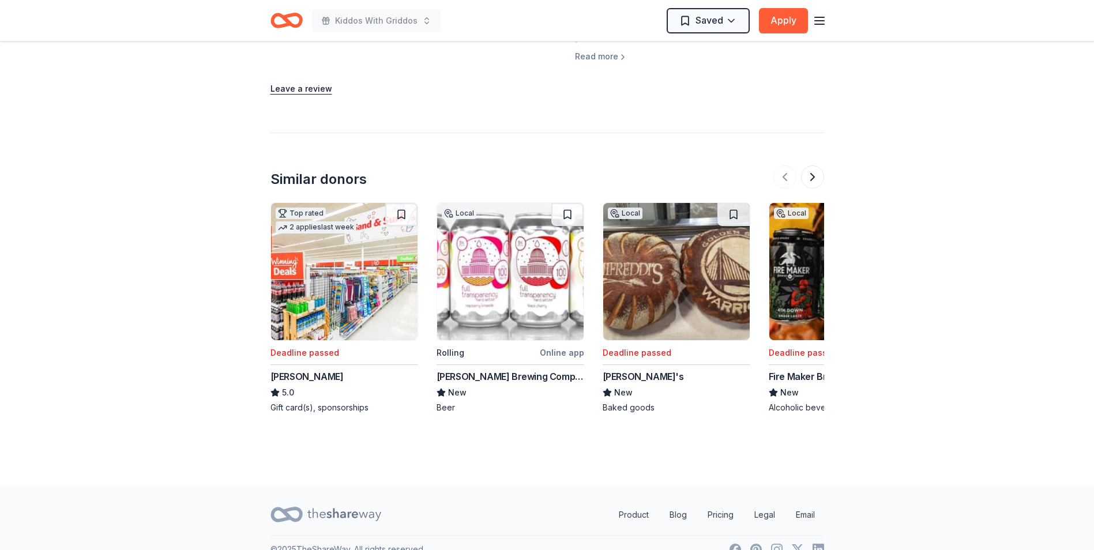
scroll to position [1390, 0]
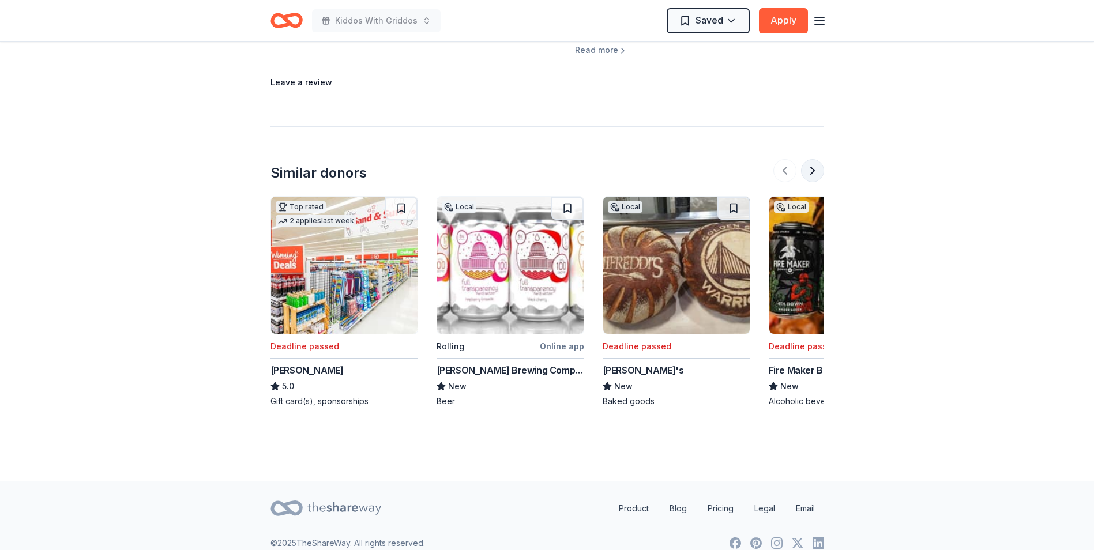
click at [814, 159] on button at bounding box center [812, 170] width 23 height 23
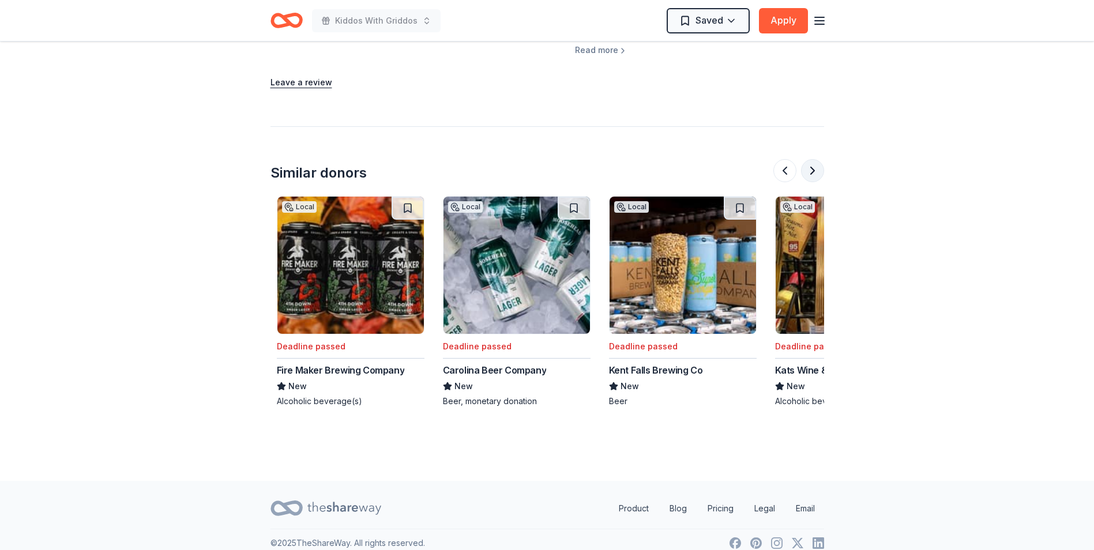
scroll to position [0, 498]
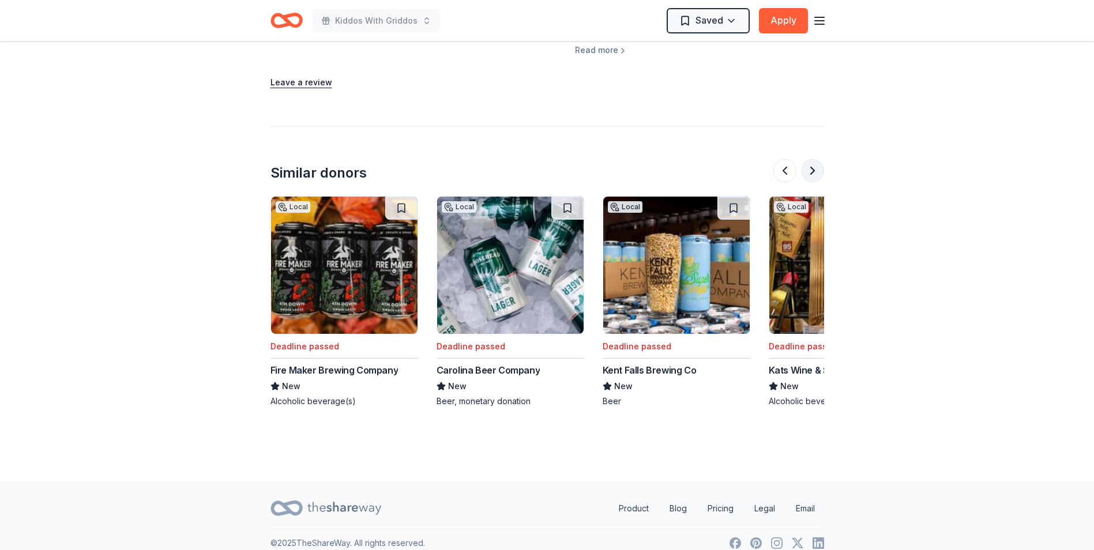
click at [814, 159] on button at bounding box center [812, 170] width 23 height 23
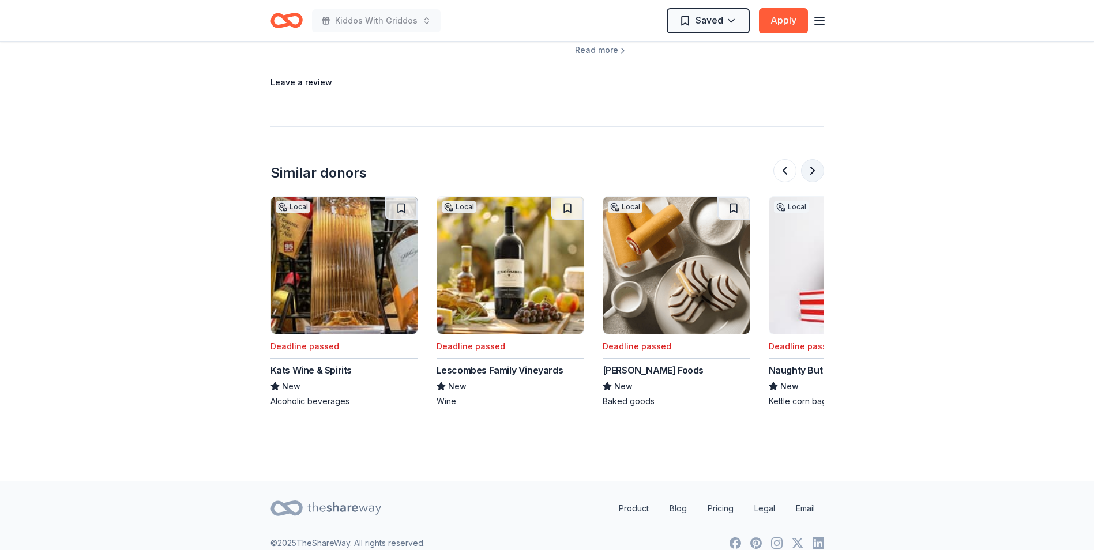
click at [814, 159] on button at bounding box center [812, 170] width 23 height 23
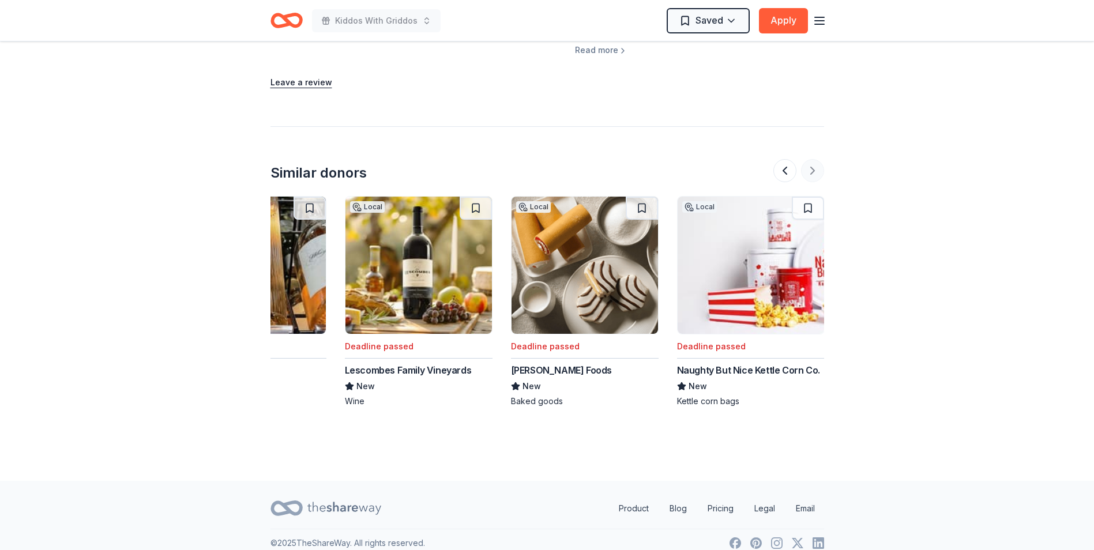
scroll to position [0, 1089]
click at [814, 159] on div at bounding box center [798, 170] width 51 height 23
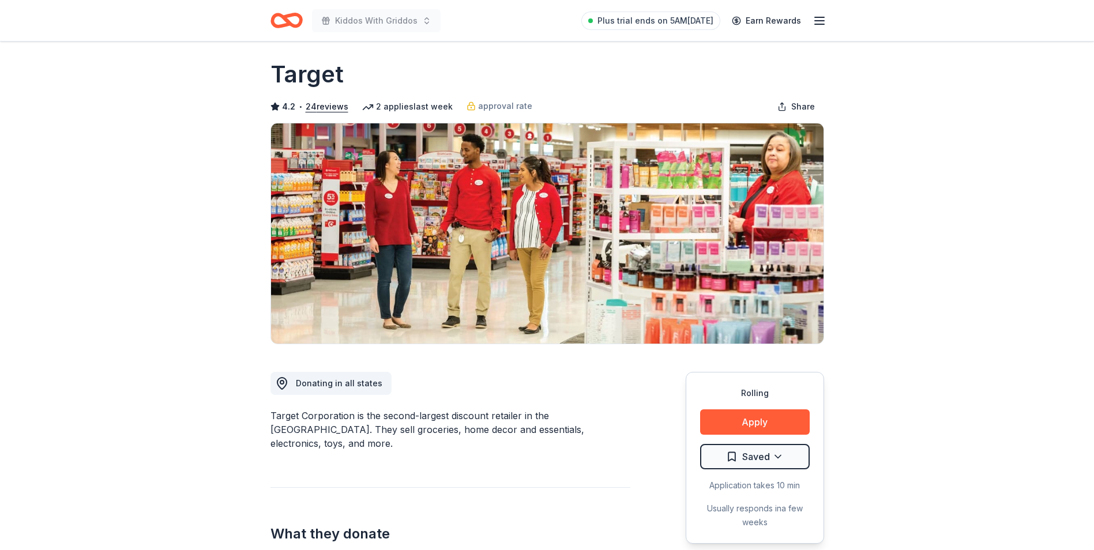
scroll to position [0, 0]
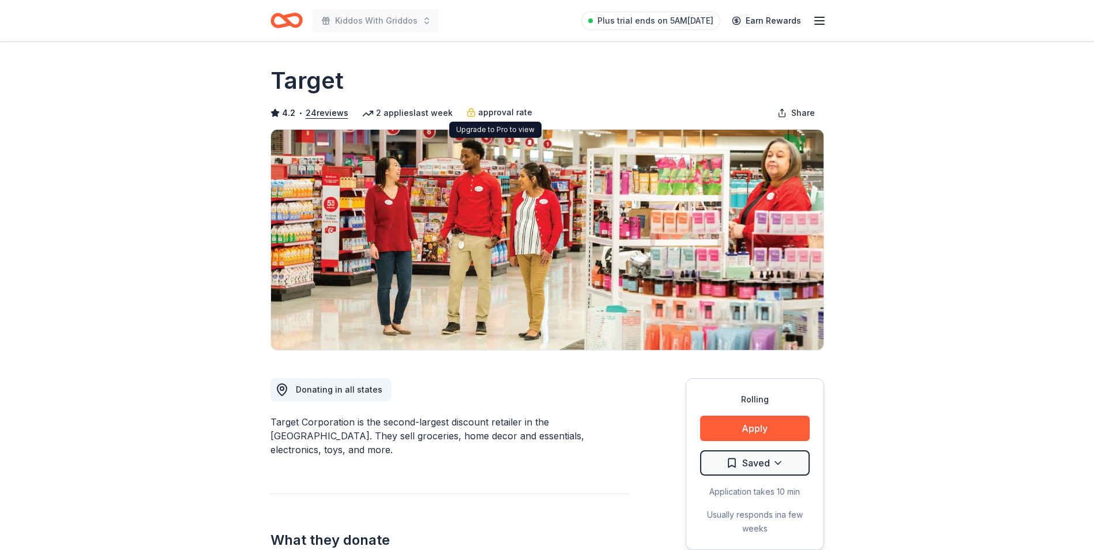
click at [513, 112] on span "approval rate" at bounding box center [505, 113] width 54 height 14
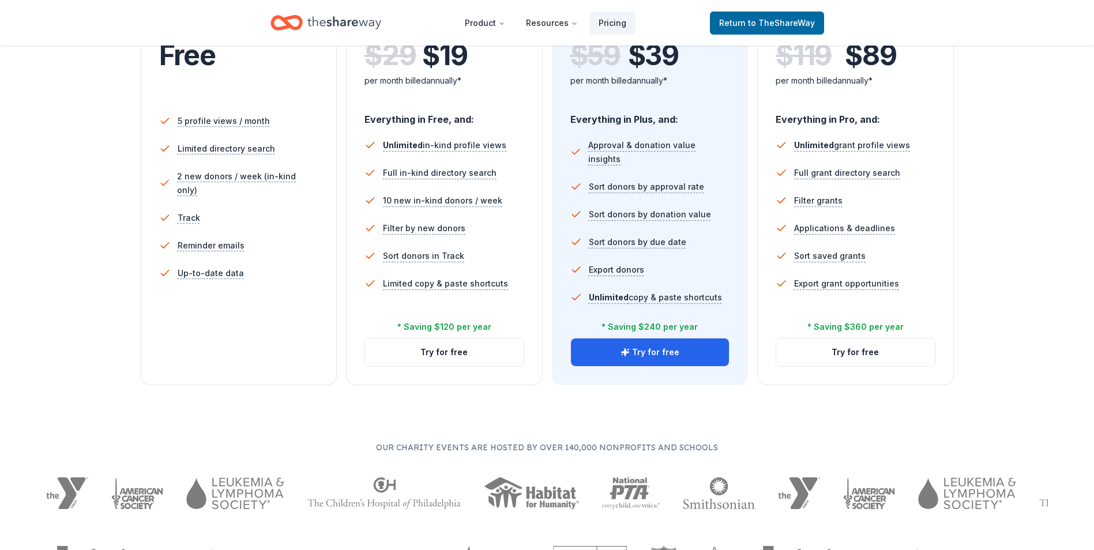
scroll to position [288, 0]
click at [647, 352] on button "Try for free" at bounding box center [650, 353] width 159 height 28
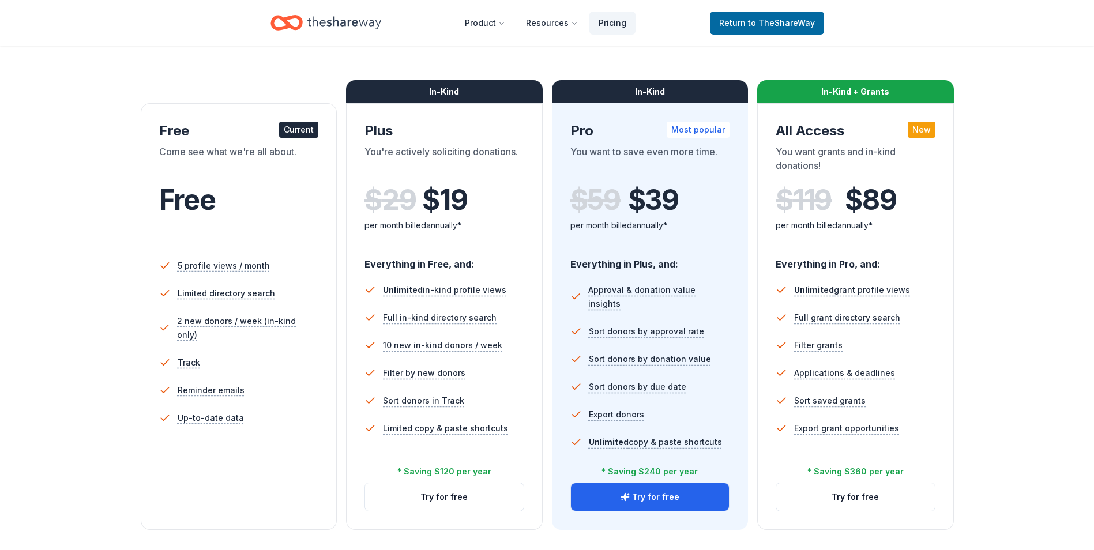
scroll to position [115, 0]
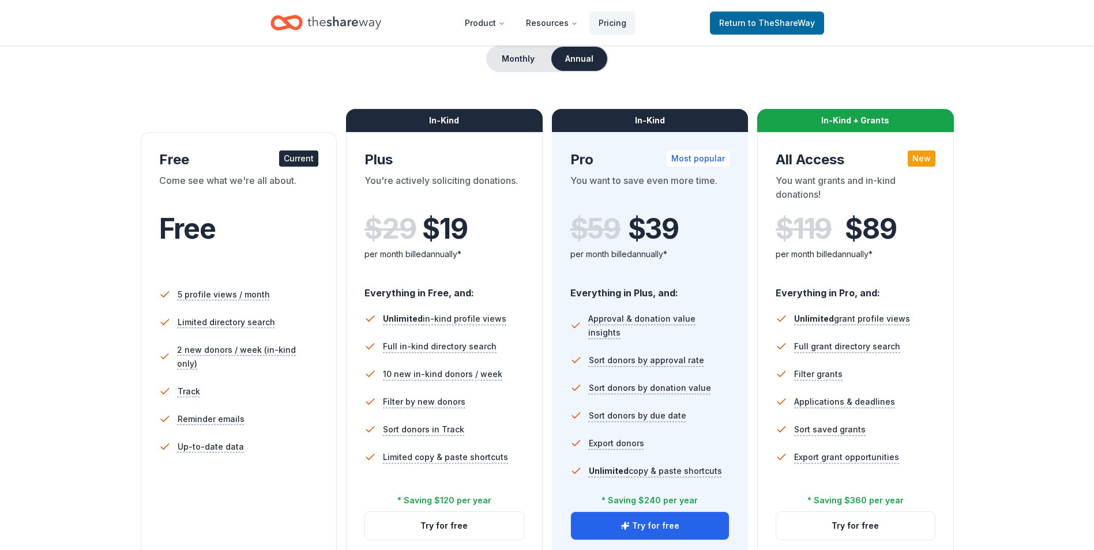
click at [300, 159] on div "Current" at bounding box center [298, 159] width 39 height 16
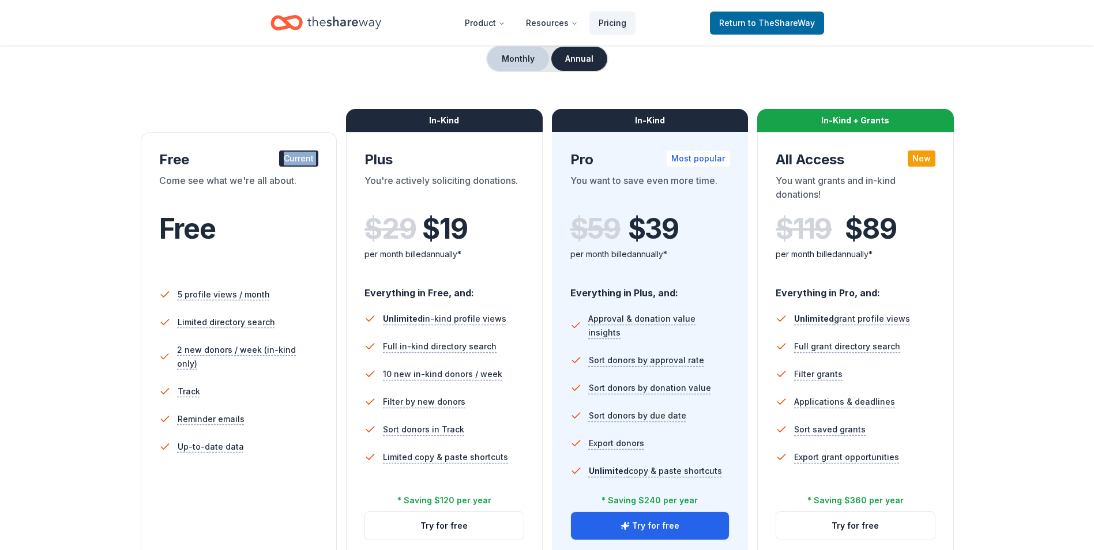
click at [518, 55] on button "Monthly" at bounding box center [518, 59] width 62 height 24
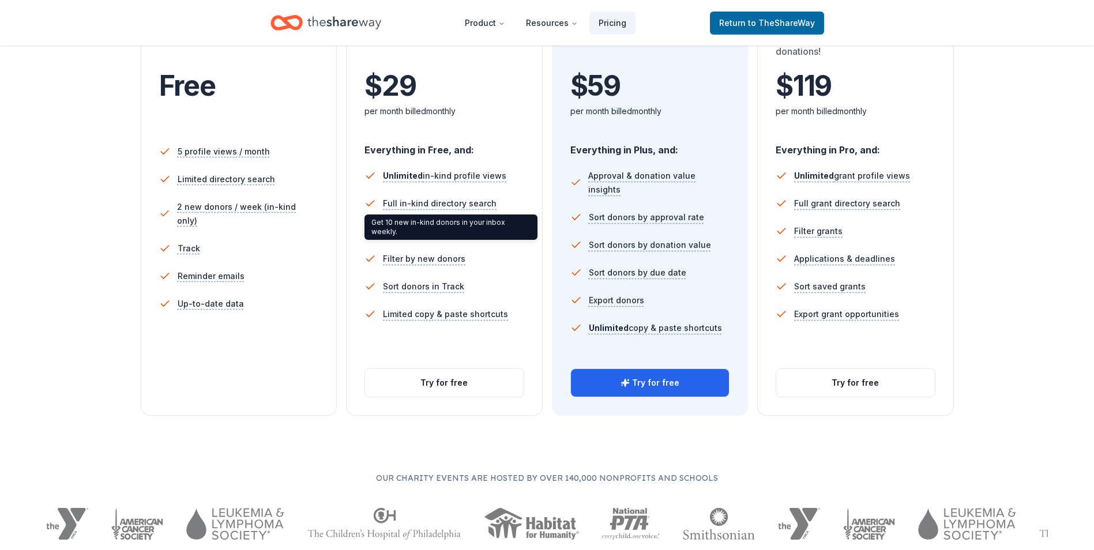
scroll to position [288, 0]
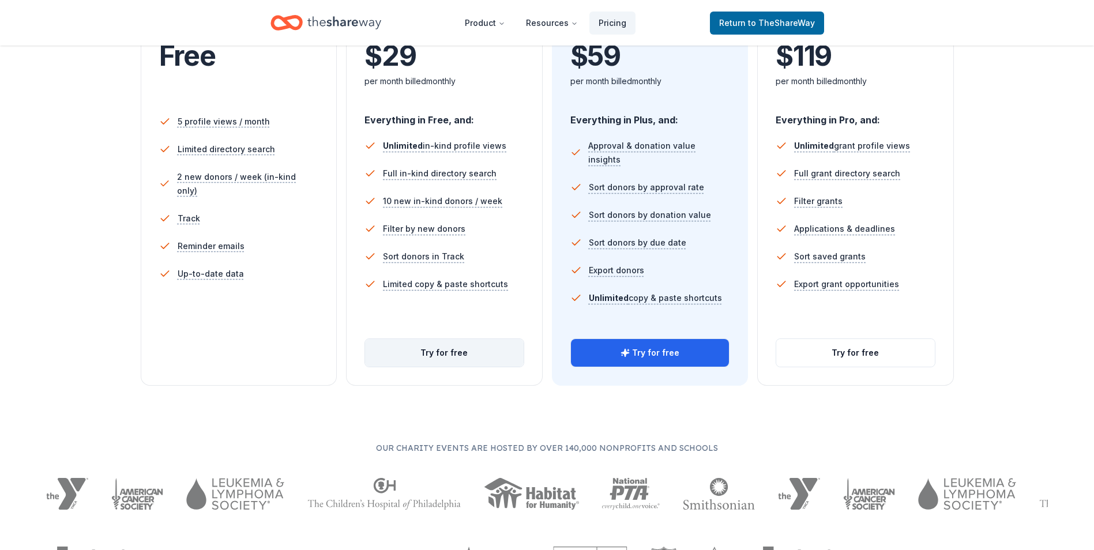
click at [447, 351] on button "Try for free" at bounding box center [444, 353] width 159 height 28
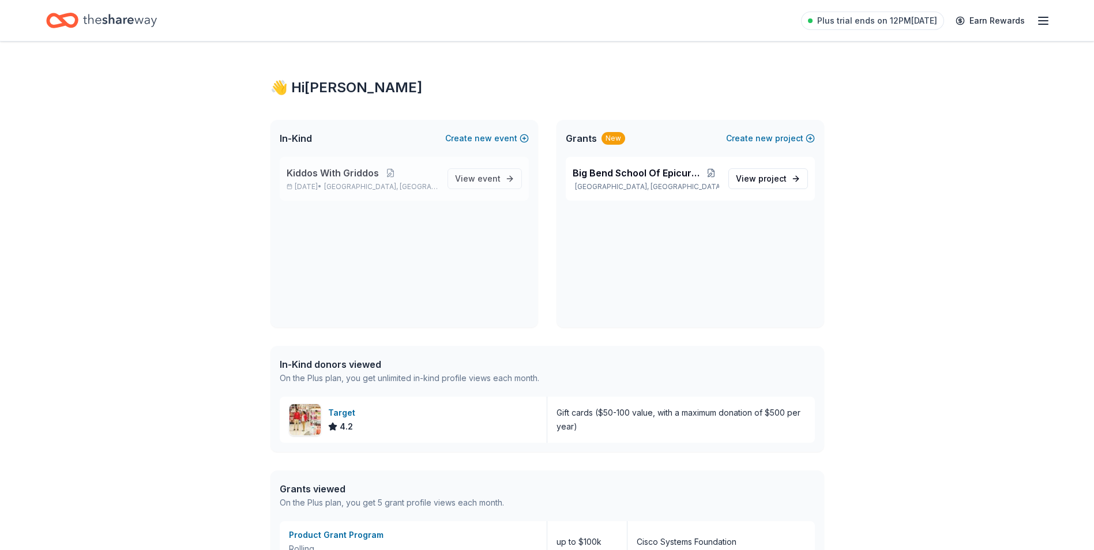
click at [374, 178] on span "Kiddos With Griddos" at bounding box center [333, 173] width 92 height 14
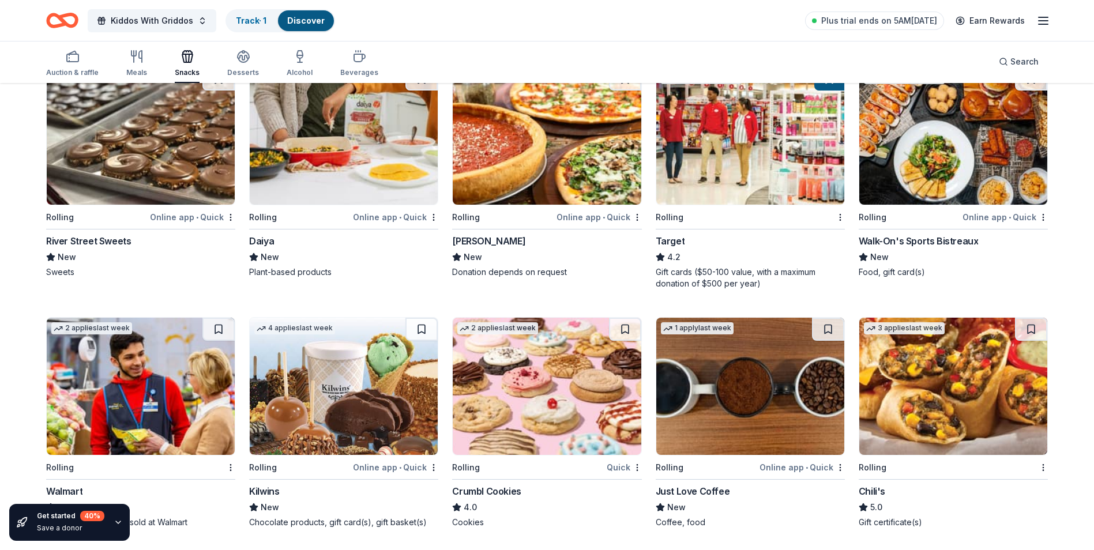
scroll to position [993, 0]
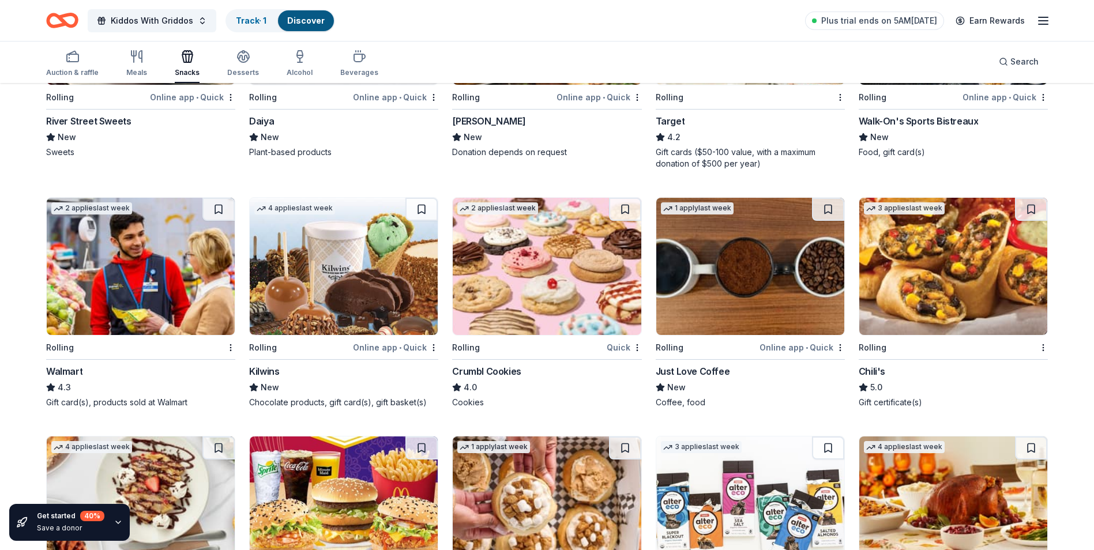
click at [105, 256] on img at bounding box center [141, 266] width 188 height 137
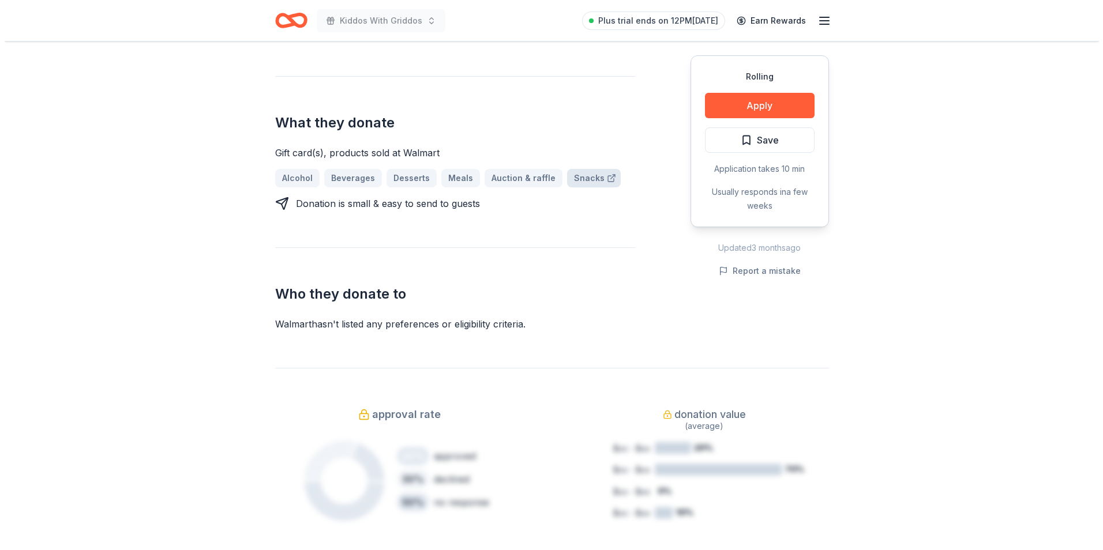
scroll to position [231, 0]
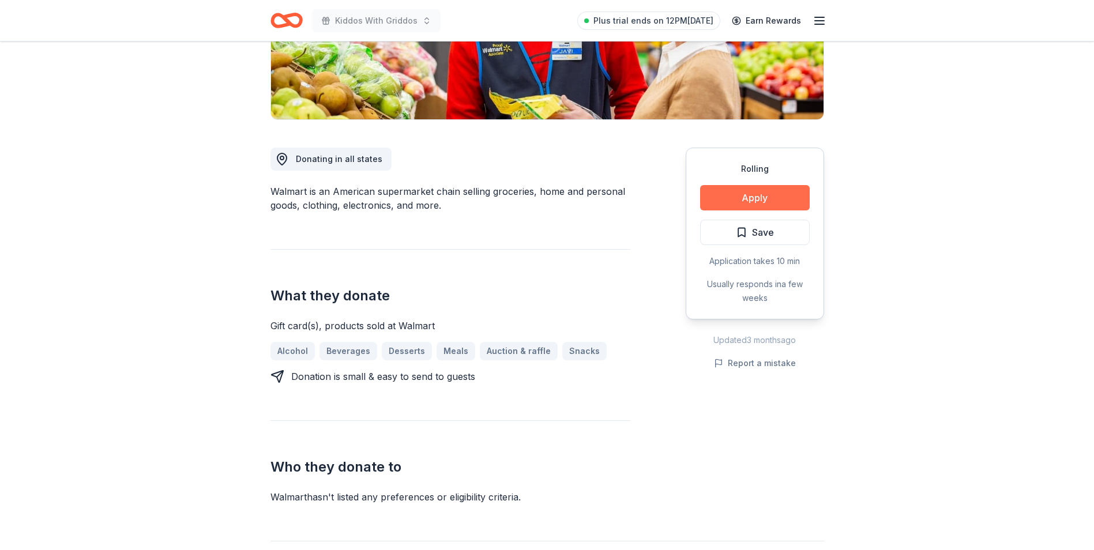
click at [751, 191] on button "Apply" at bounding box center [755, 197] width 110 height 25
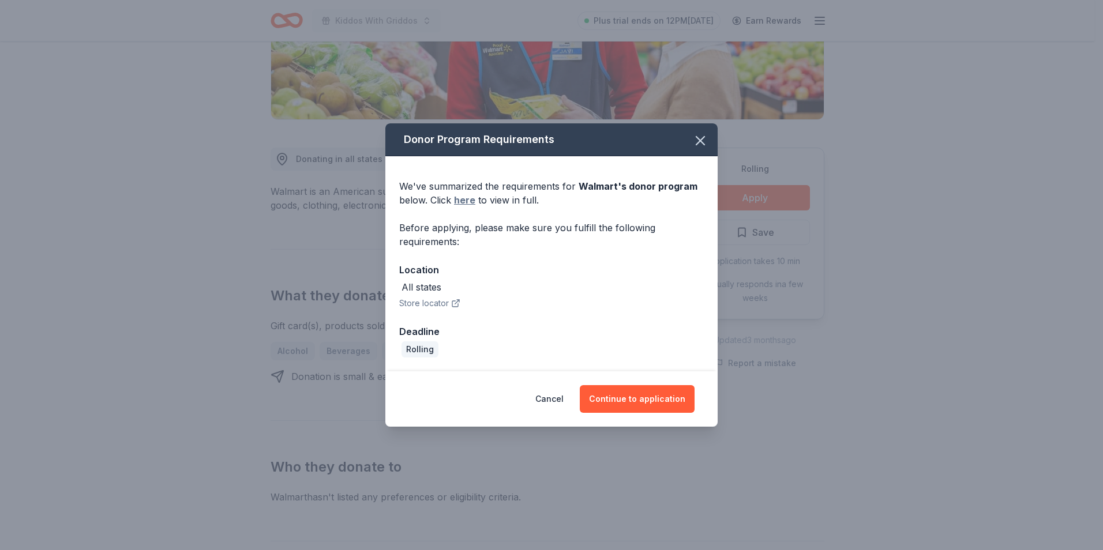
click at [465, 201] on link "here" at bounding box center [464, 200] width 21 height 14
